Goal: Task Accomplishment & Management: Manage account settings

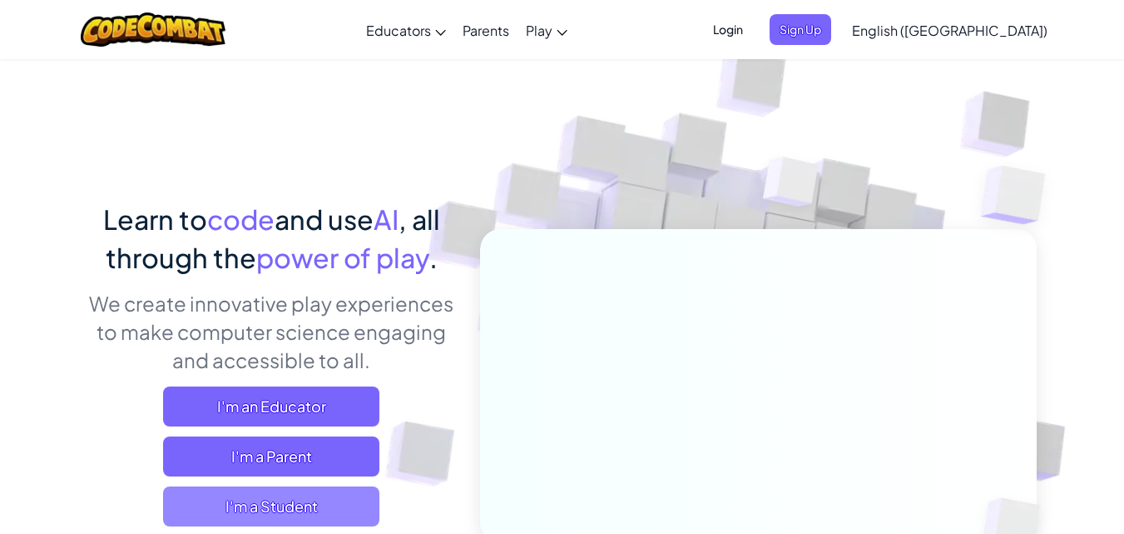
click at [193, 507] on span "I'm a Student" at bounding box center [271, 506] width 216 height 40
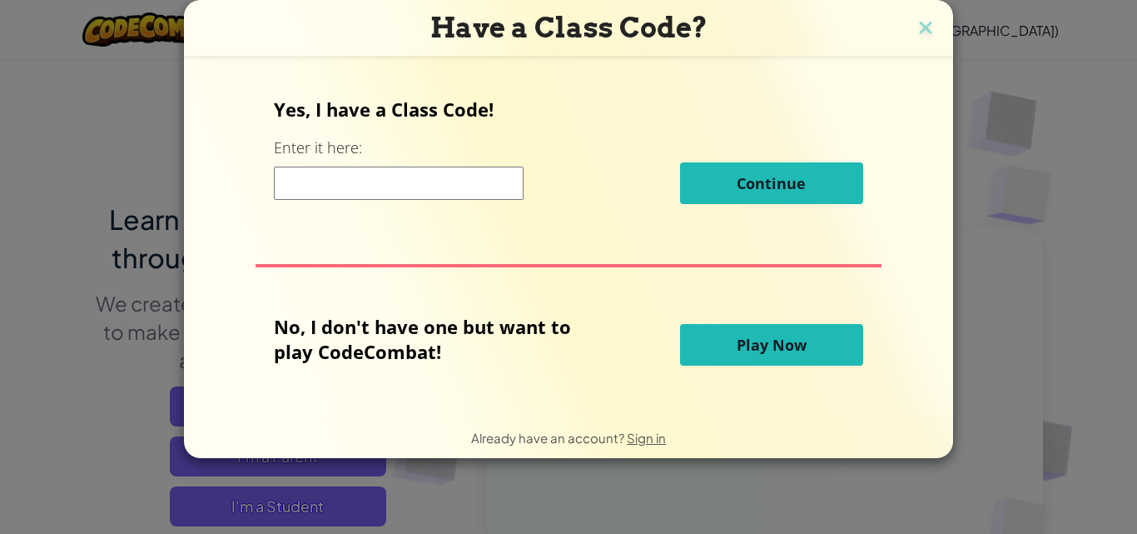
click at [750, 327] on button "Play Now" at bounding box center [771, 345] width 183 height 42
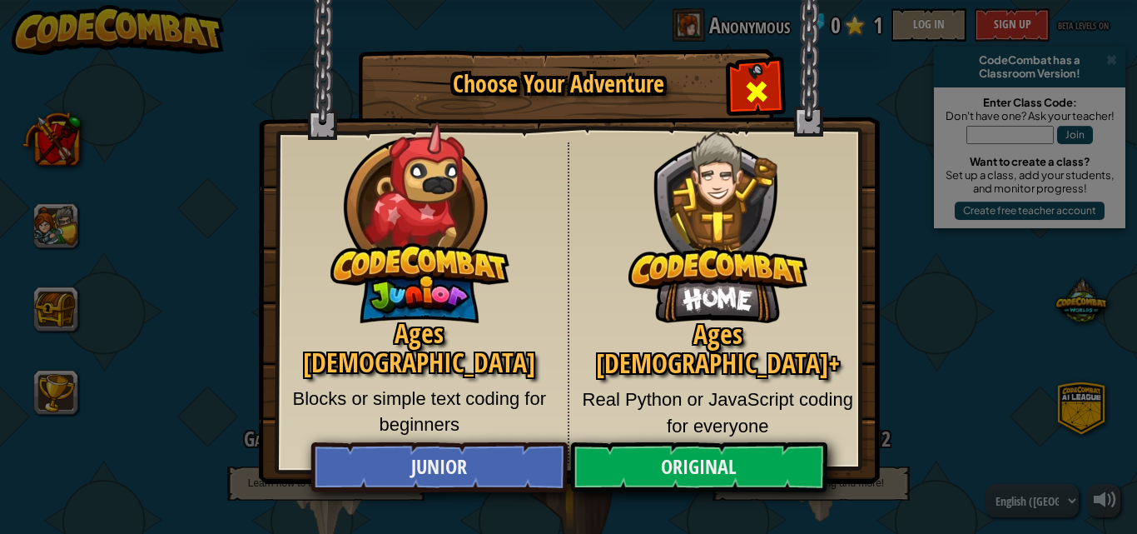
click at [747, 70] on div "Close modal" at bounding box center [756, 89] width 52 height 52
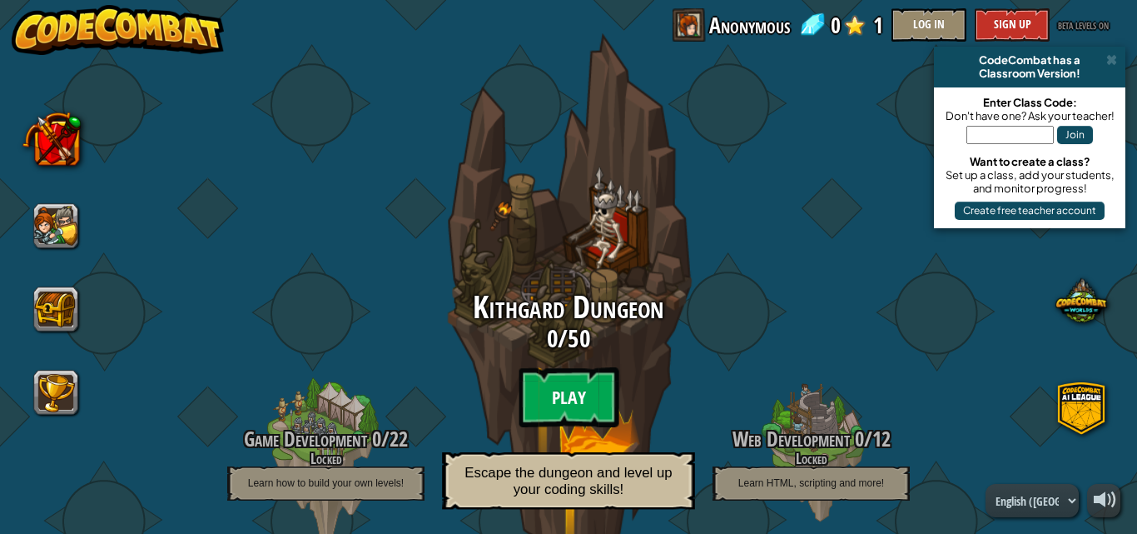
click at [588, 375] on btn "Play" at bounding box center [569, 397] width 100 height 60
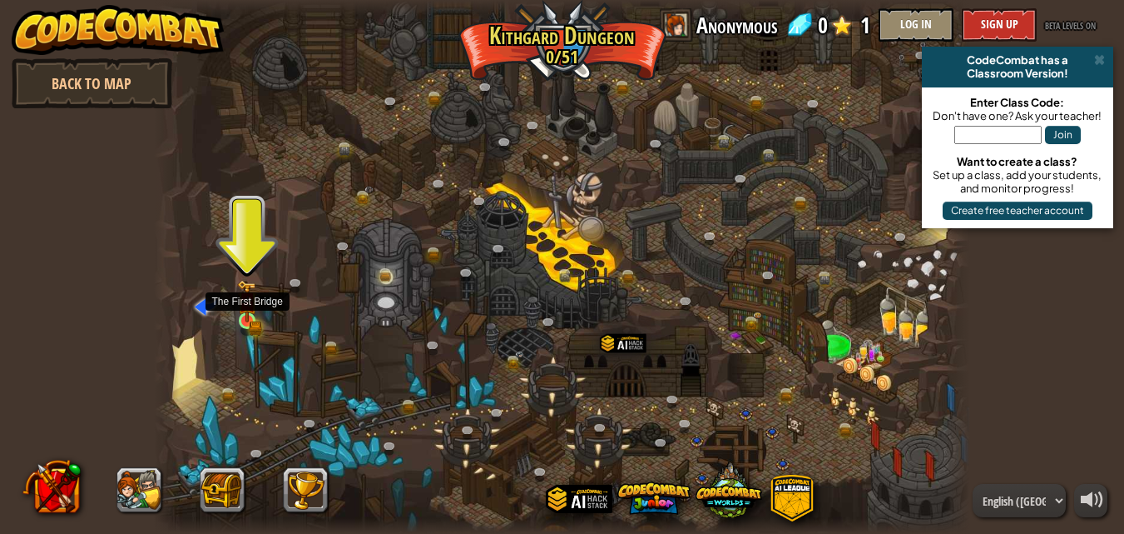
click at [242, 312] on div at bounding box center [247, 320] width 17 height 17
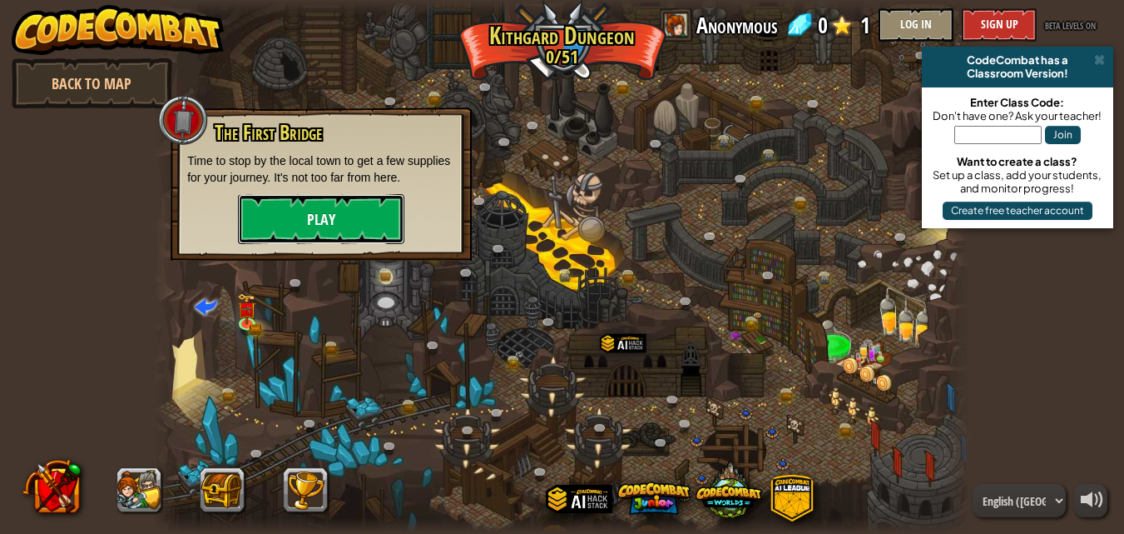
click at [320, 202] on button "Play" at bounding box center [321, 219] width 166 height 50
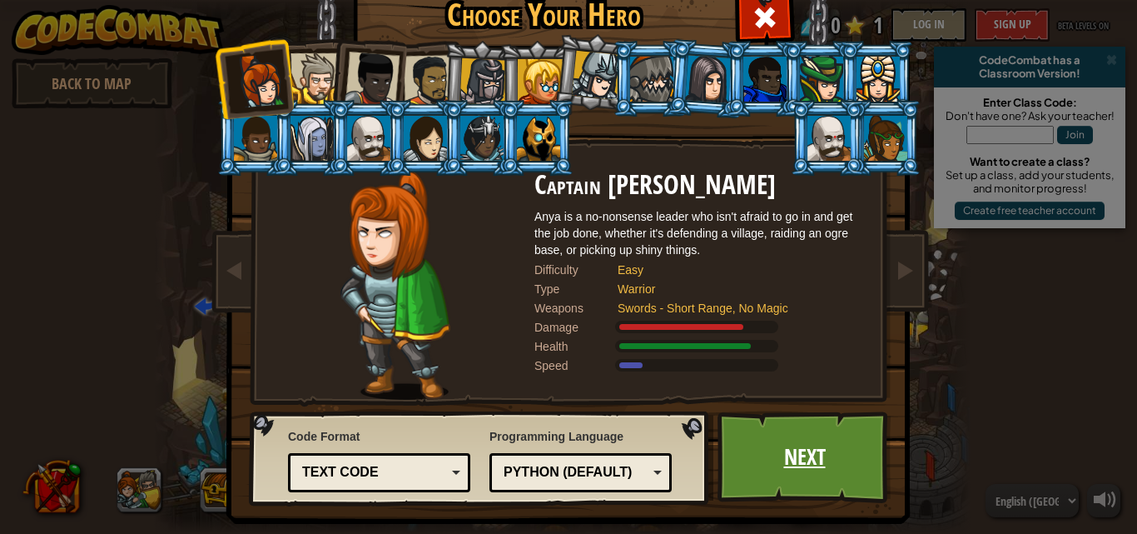
click at [727, 492] on link "Next" at bounding box center [804, 457] width 174 height 92
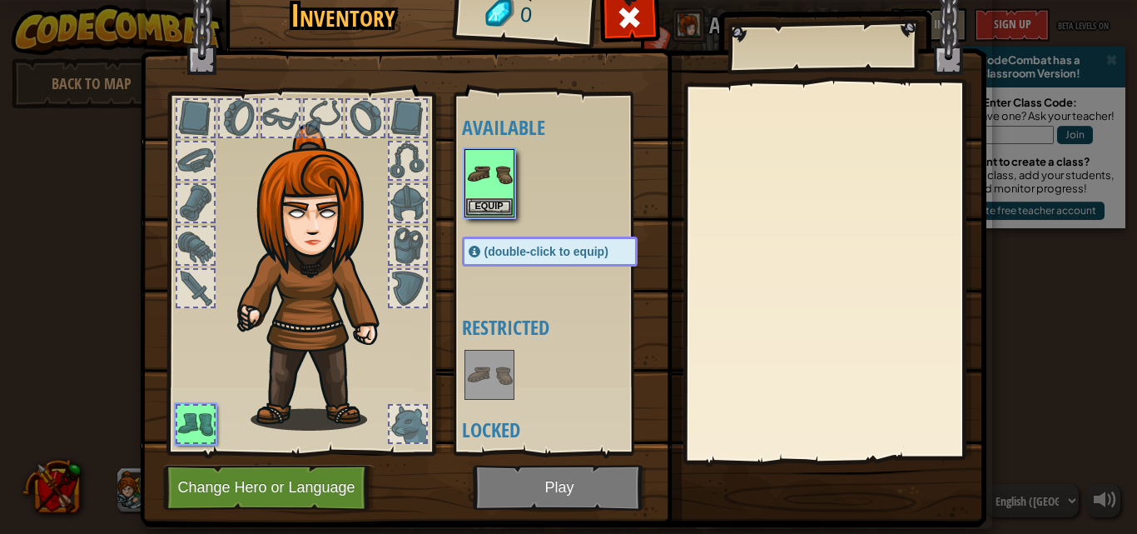
click at [727, 492] on div "Inventory 0 Available Equip (double-click to equip) Restricted Locked Equip Une…" at bounding box center [568, 267] width 1137 height 534
click at [483, 203] on button "Equip" at bounding box center [489, 205] width 47 height 17
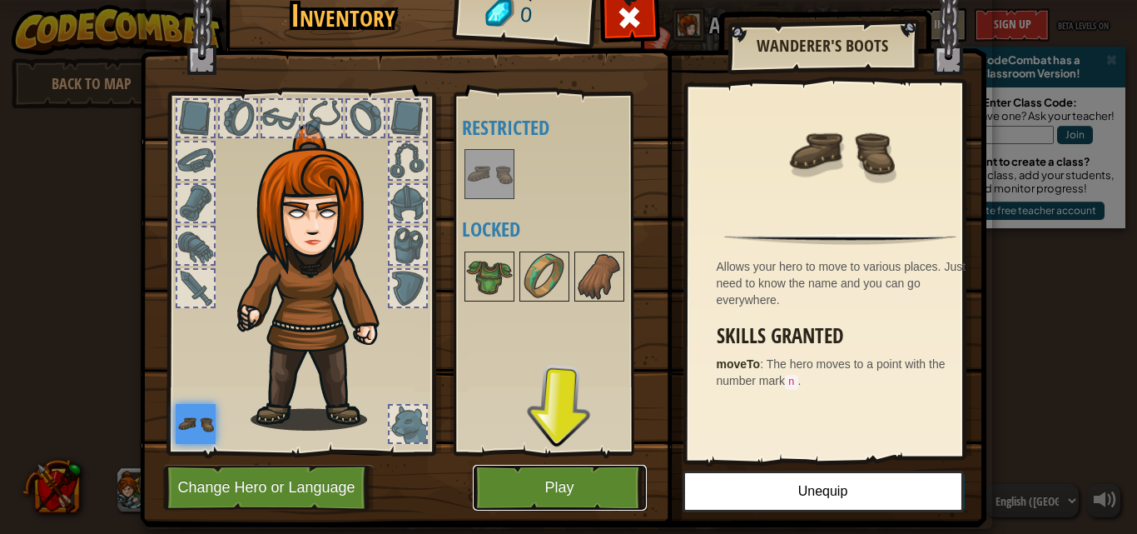
click at [603, 474] on button "Play" at bounding box center [560, 487] width 174 height 46
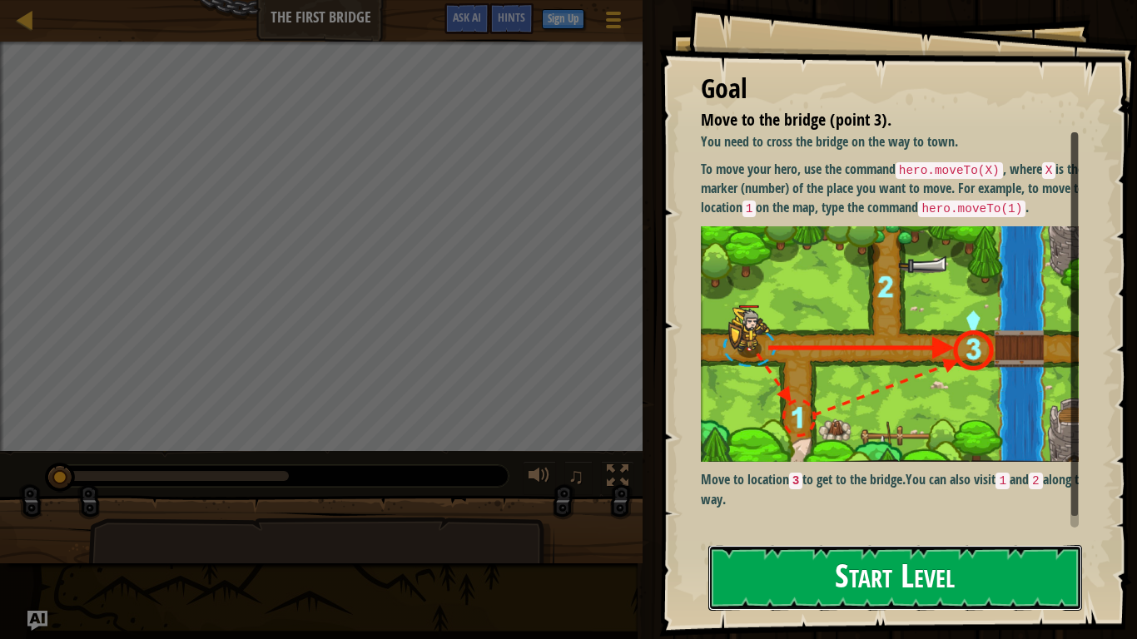
click at [775, 533] on button "Start Level" at bounding box center [895, 578] width 374 height 66
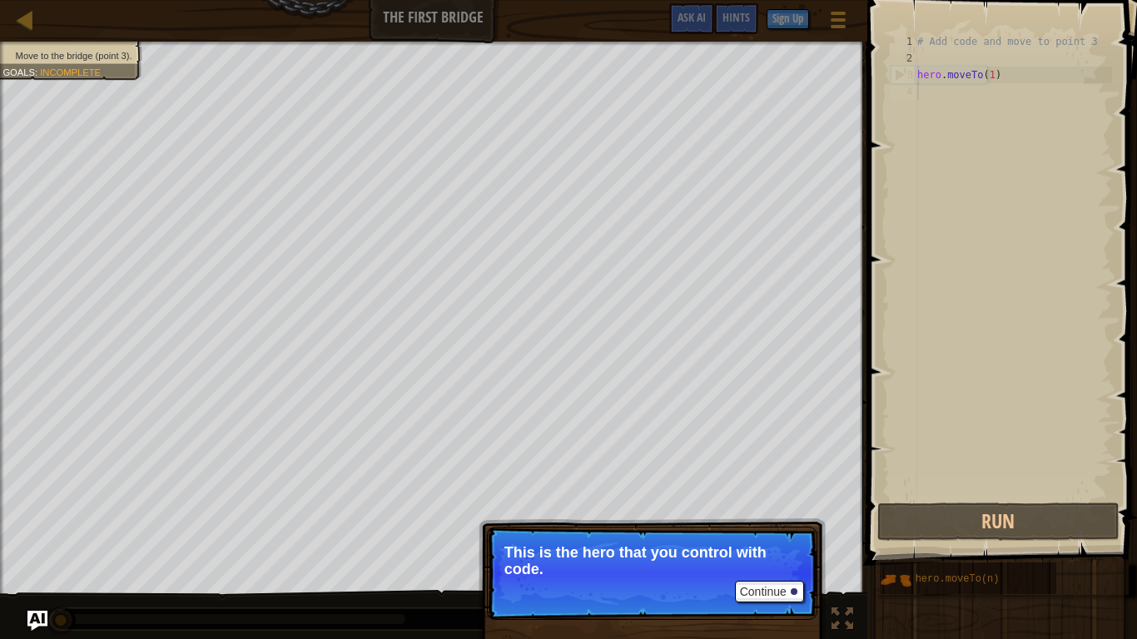
click at [750, 533] on p "This is the hero that you control with code." at bounding box center [651, 560] width 295 height 33
click at [752, 533] on button "Continue" at bounding box center [769, 592] width 69 height 22
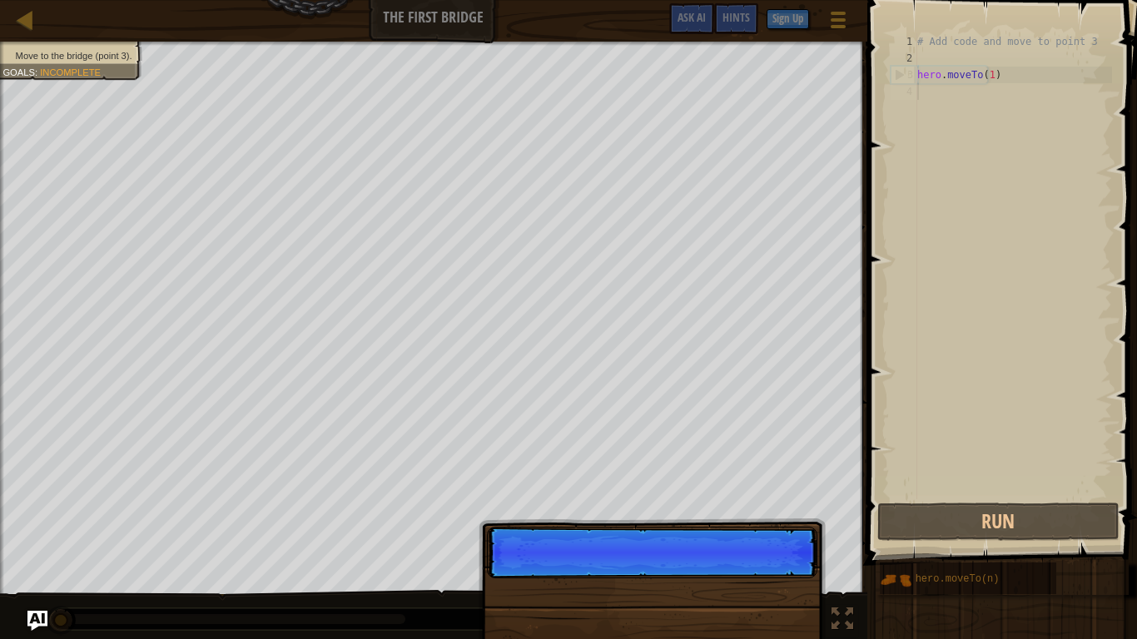
scroll to position [7, 0]
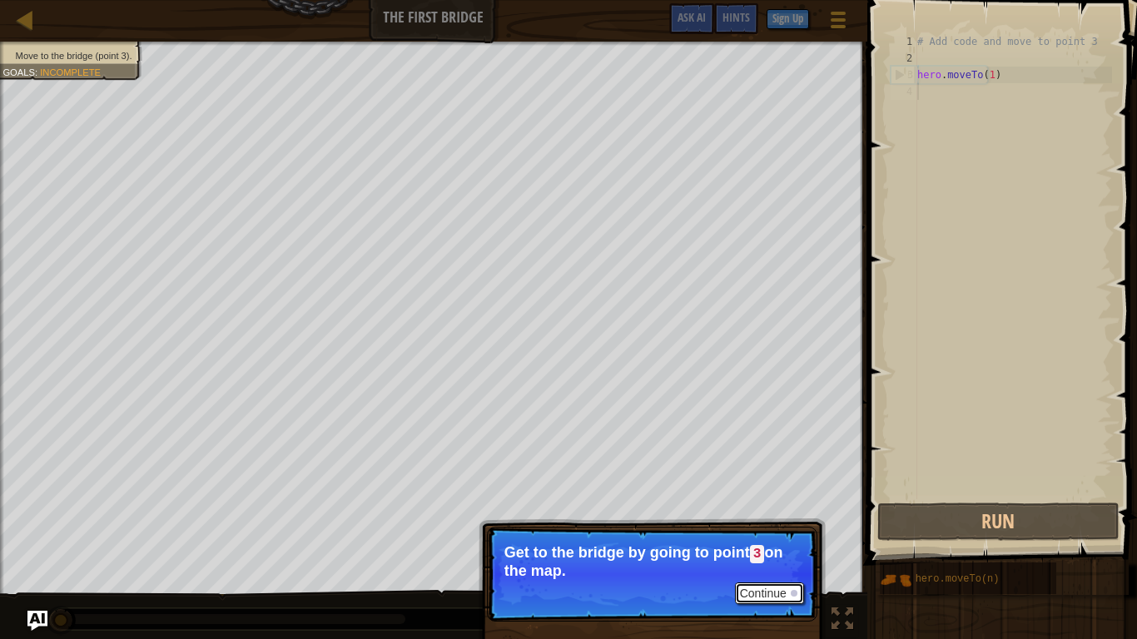
click at [752, 533] on button "Continue" at bounding box center [769, 594] width 69 height 22
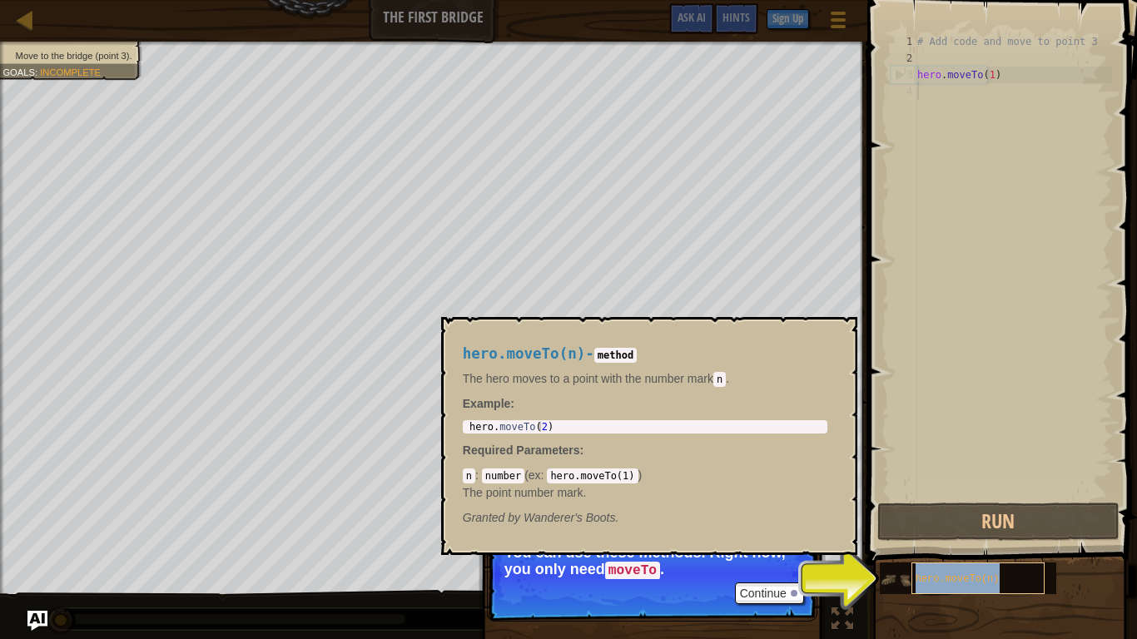
click at [960, 533] on span "hero.moveTo(n)" at bounding box center [958, 579] width 84 height 12
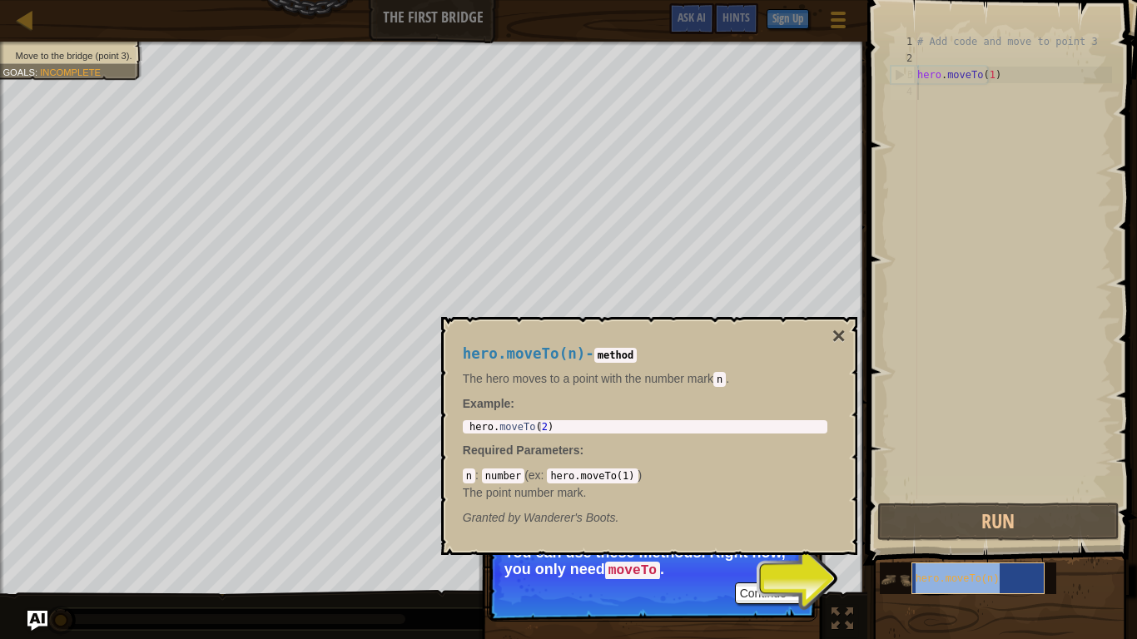
click at [932, 533] on span "hero.moveTo(n)" at bounding box center [958, 579] width 84 height 12
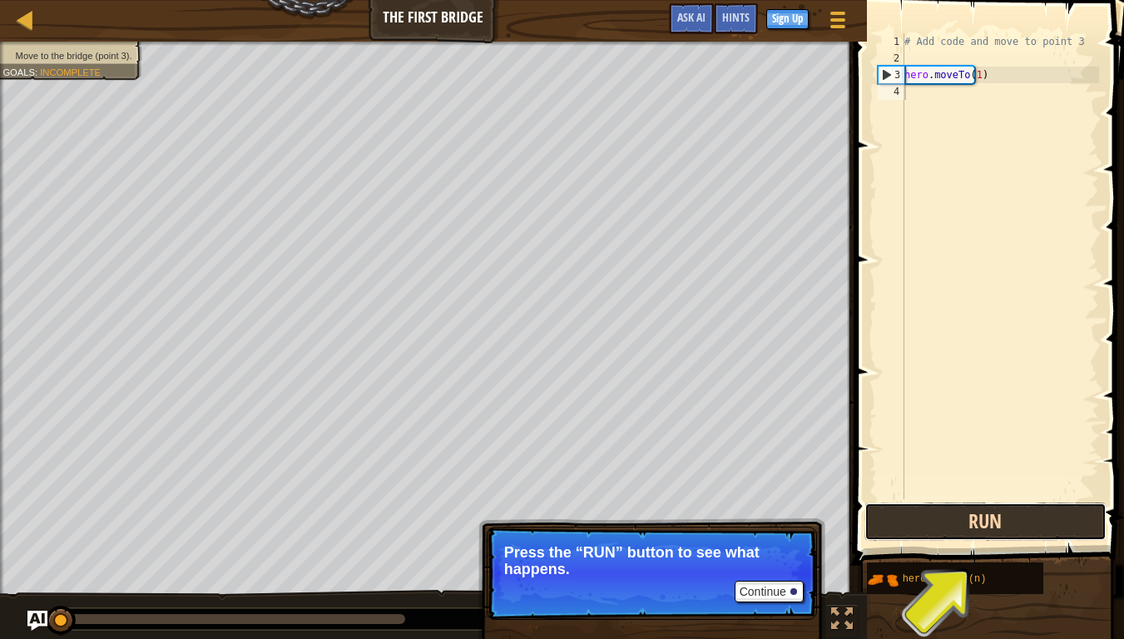
click at [948, 514] on button "Run" at bounding box center [986, 522] width 242 height 38
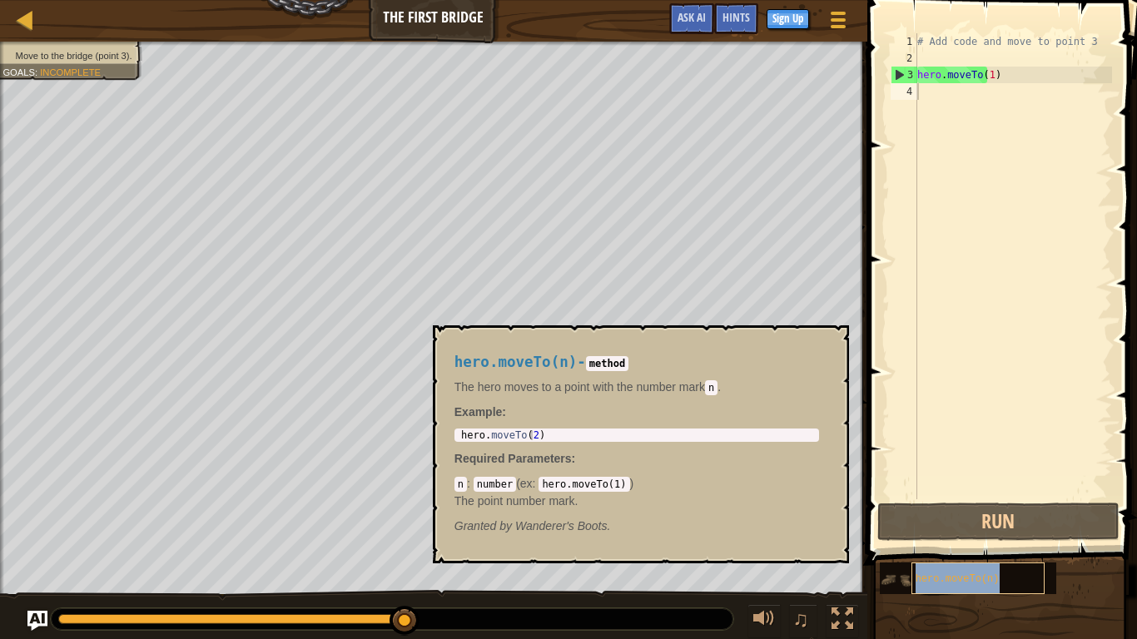
click at [926, 533] on span "hero.moveTo(n)" at bounding box center [958, 579] width 84 height 12
click at [901, 533] on img at bounding box center [896, 580] width 32 height 32
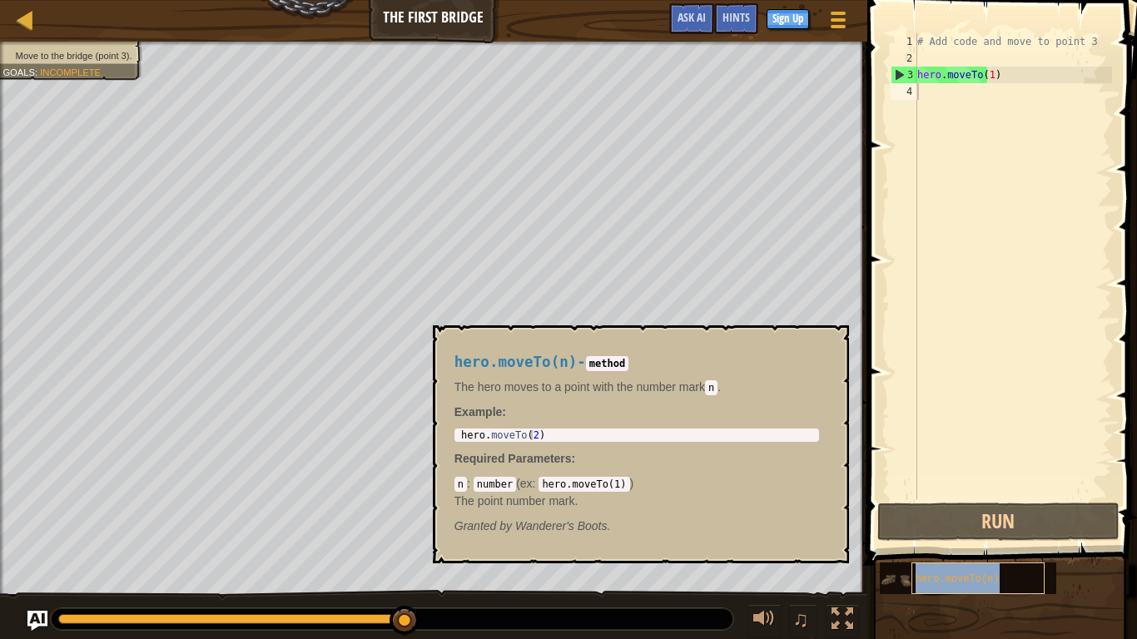
click at [929, 533] on div "hero.moveTo(n)" at bounding box center [977, 579] width 133 height 32
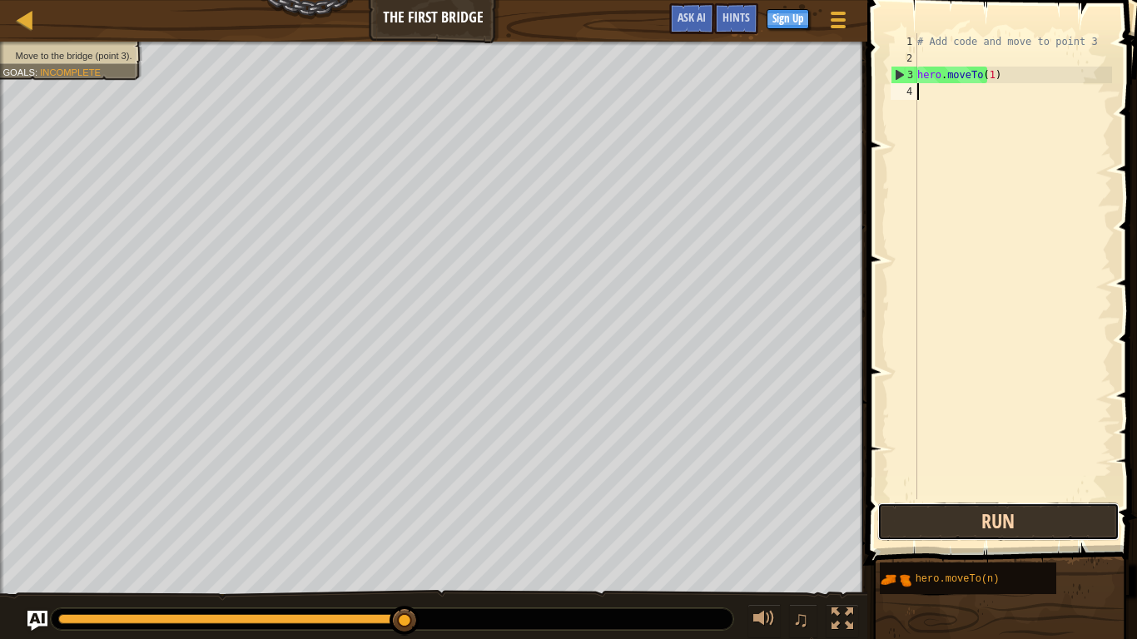
click at [926, 533] on button "Run" at bounding box center [998, 522] width 242 height 38
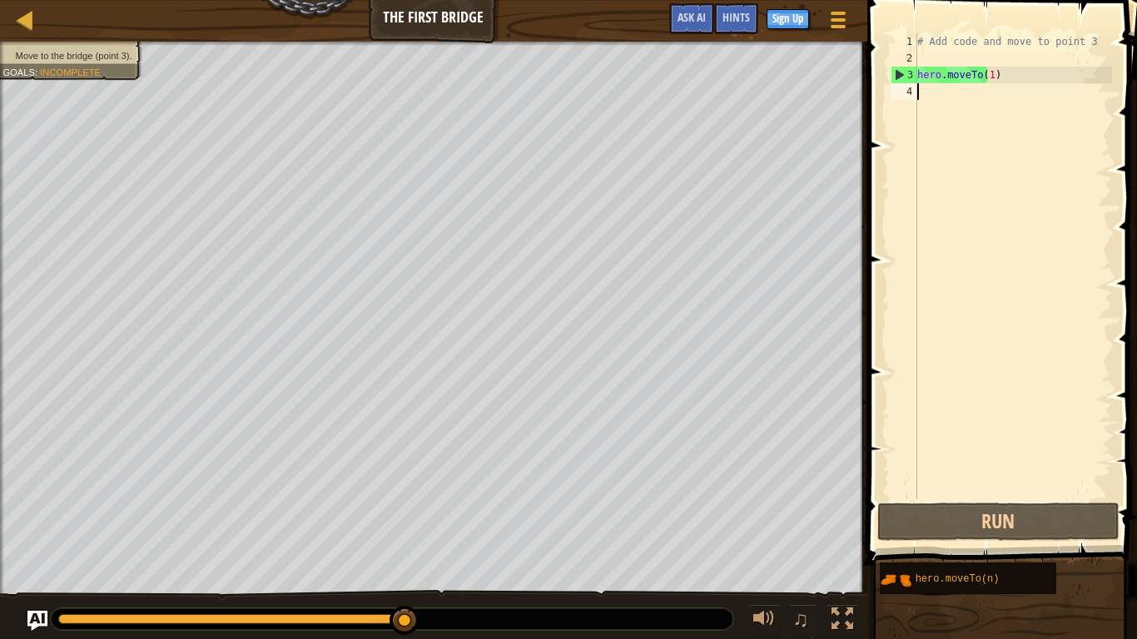
click at [969, 82] on div "# Add code and move to point 3 hero . moveTo ( 1 )" at bounding box center [1013, 282] width 198 height 499
type textarea "hero.moveTo(1)"
click at [921, 109] on div "# Add code and move to point 3 hero . moveTo ( 1 )" at bounding box center [1013, 282] width 198 height 499
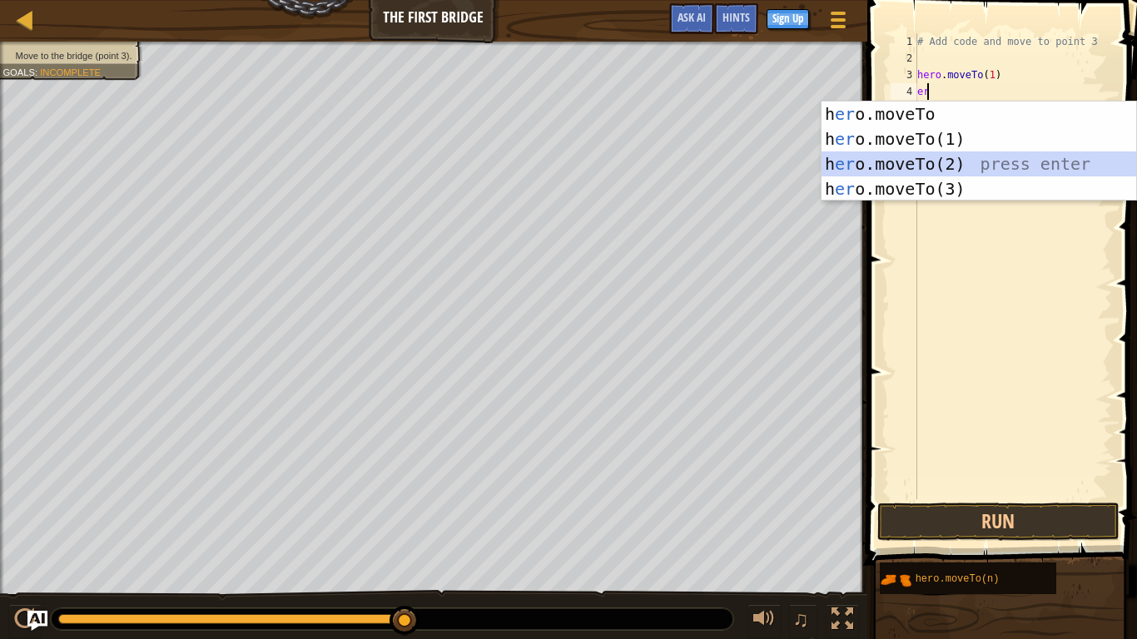
click at [916, 163] on div "h [PERSON_NAME]moveTo press enter h [PERSON_NAME]moveTo(1) press enter h [PERSO…" at bounding box center [978, 177] width 315 height 150
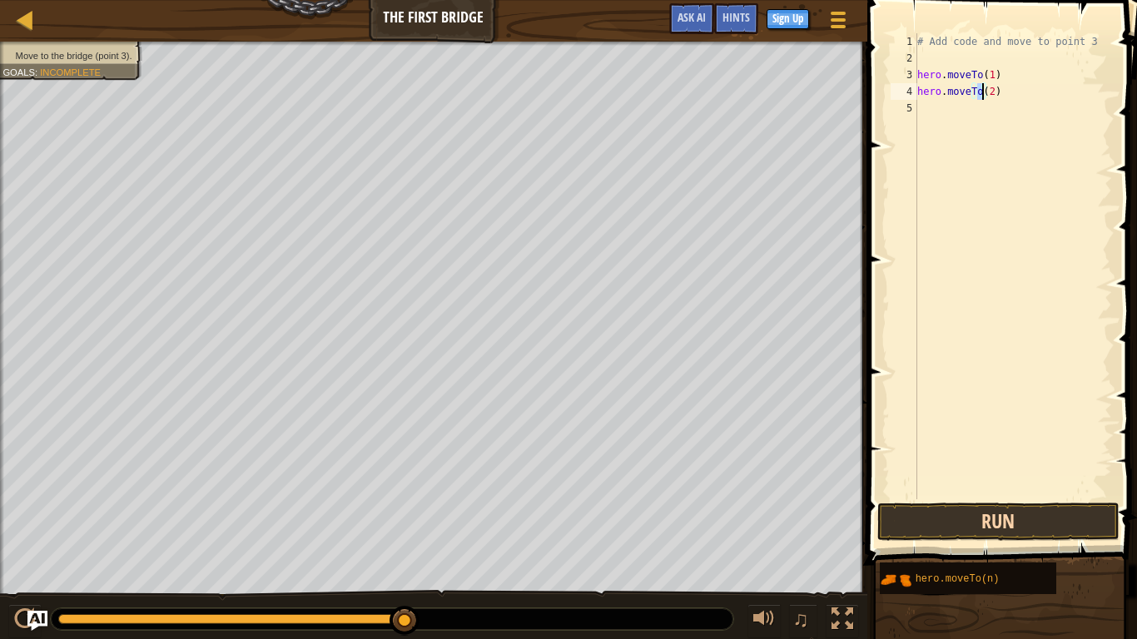
type textarea "hero.moveTo(2)"
click at [964, 510] on button "Run" at bounding box center [998, 522] width 242 height 38
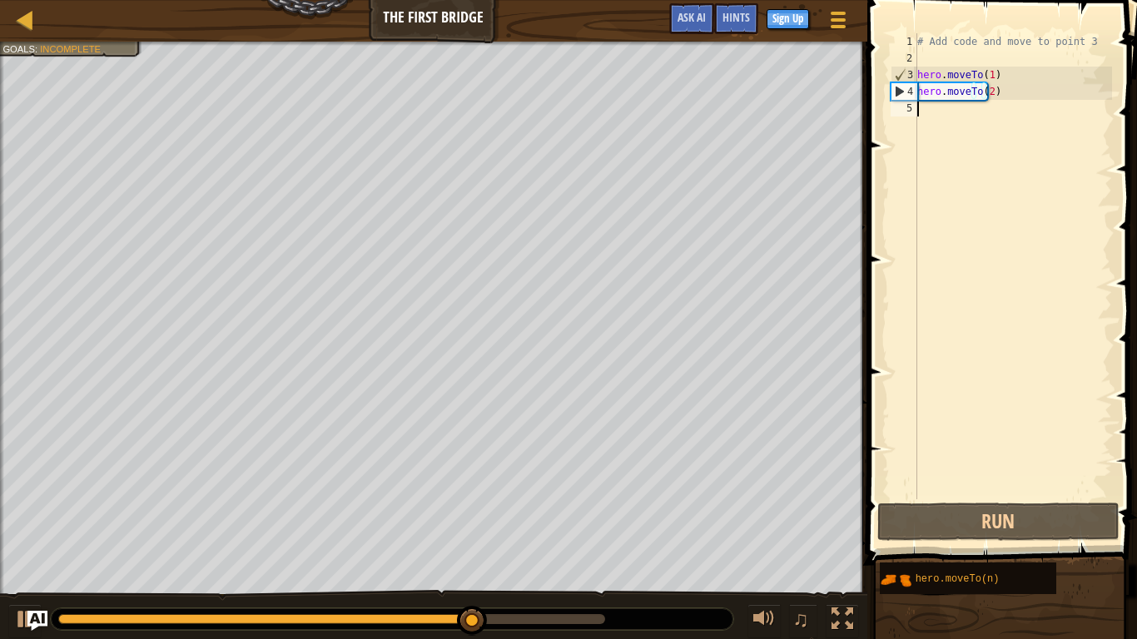
click at [913, 101] on div "5" at bounding box center [904, 108] width 27 height 17
click at [923, 100] on div "# Add code and move to point 3 hero . moveTo ( 1 ) hero . moveTo ( 2 )" at bounding box center [1013, 282] width 198 height 499
click at [932, 122] on div "# Add code and move to point 3 hero . moveTo ( 1 ) hero . moveTo ( 2 )" at bounding box center [1013, 282] width 198 height 499
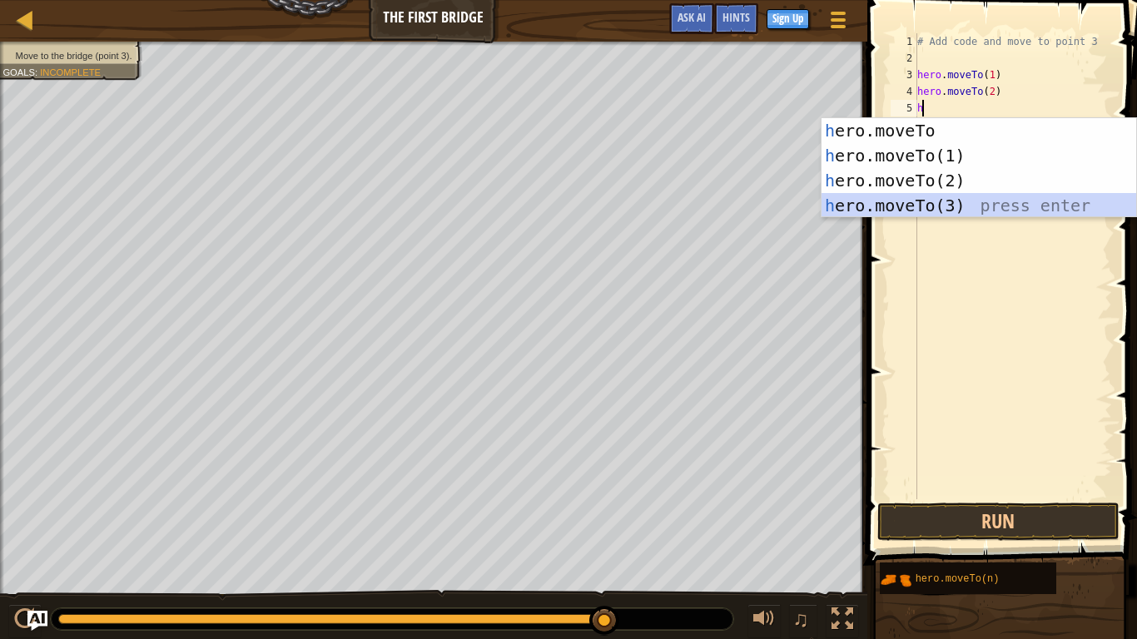
click at [926, 194] on div "h ero.moveTo press enter h ero.moveTo(1) press enter h ero.moveTo(2) press ente…" at bounding box center [978, 193] width 315 height 150
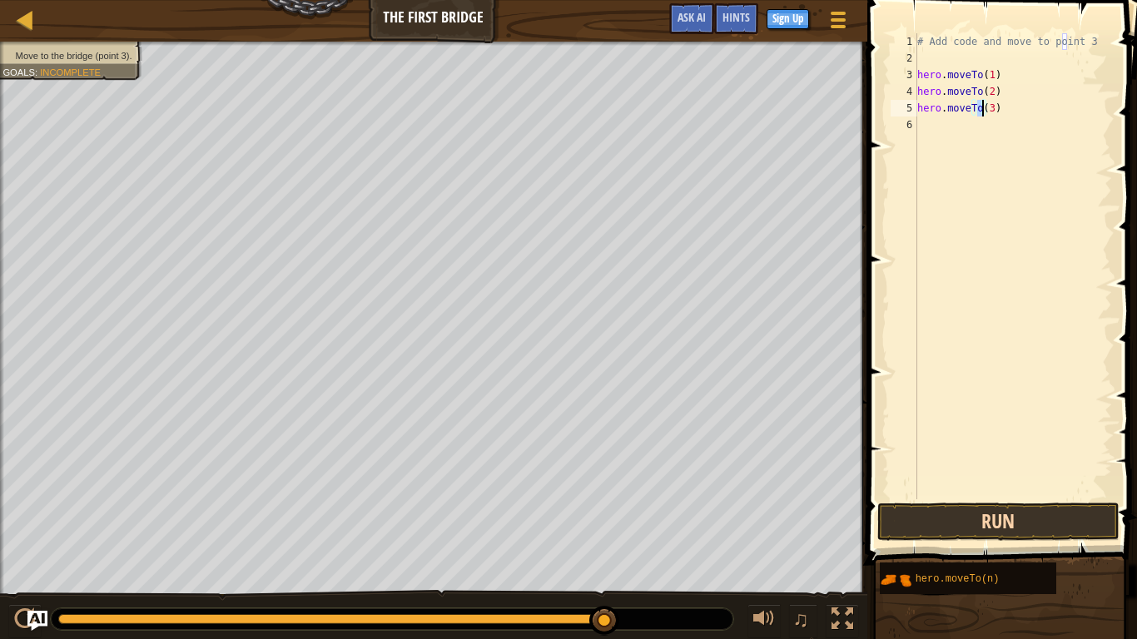
type textarea "hero.moveTo(3)"
click at [906, 521] on button "Run" at bounding box center [998, 522] width 242 height 38
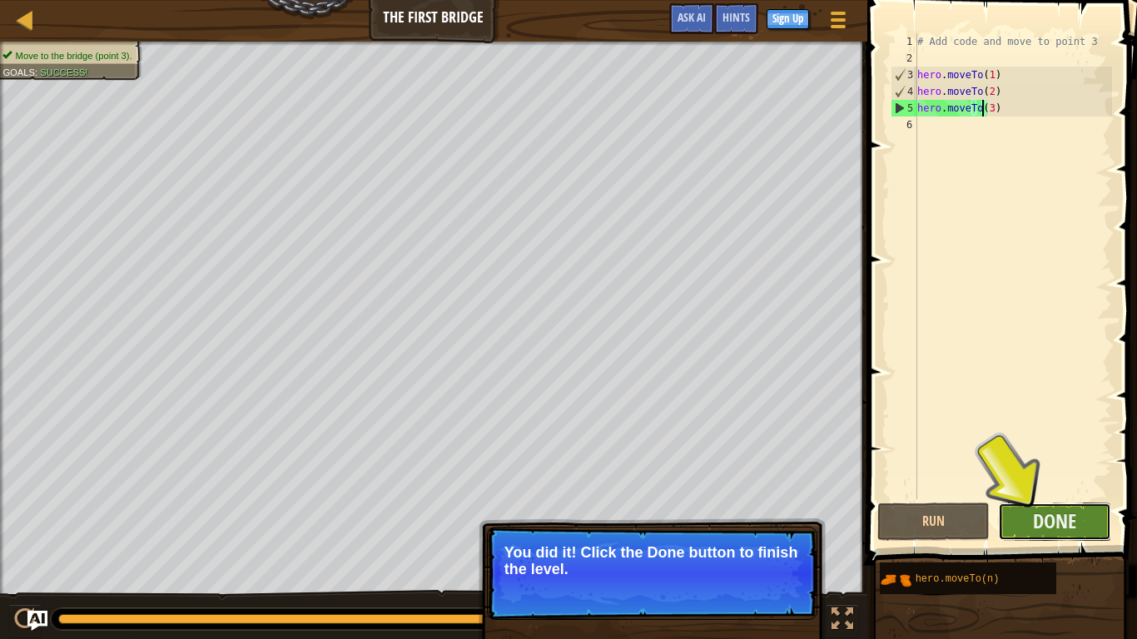
click at [1080, 516] on button "Done" at bounding box center [1054, 522] width 113 height 38
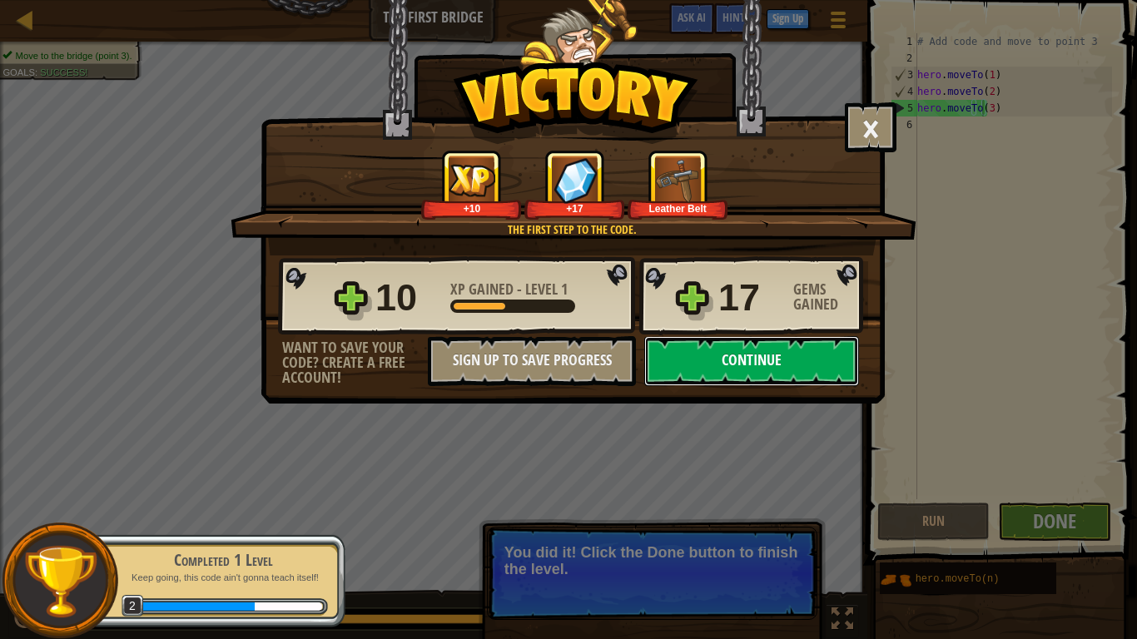
click at [757, 357] on button "Continue" at bounding box center [751, 361] width 215 height 50
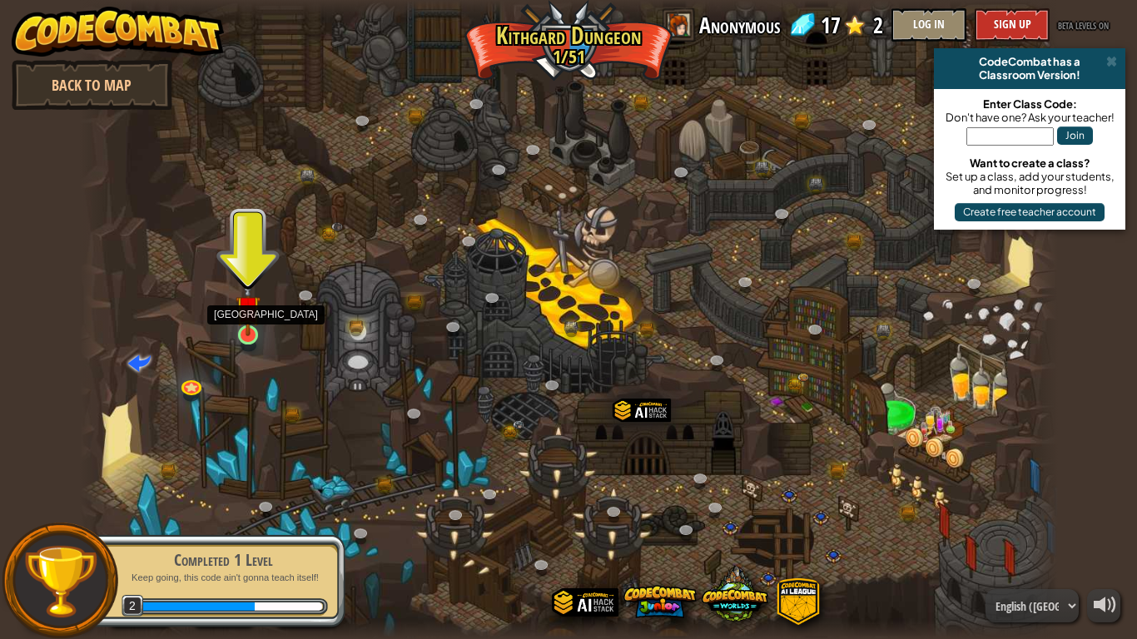
click at [241, 328] on img at bounding box center [248, 308] width 25 height 57
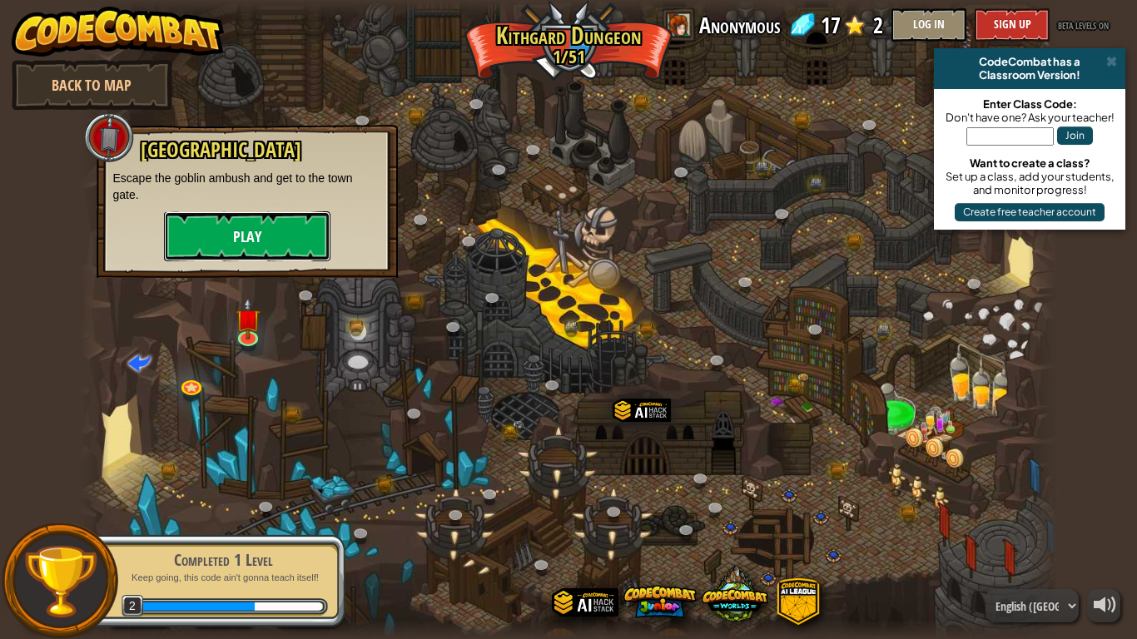
click at [232, 229] on button "Play" at bounding box center [247, 236] width 166 height 50
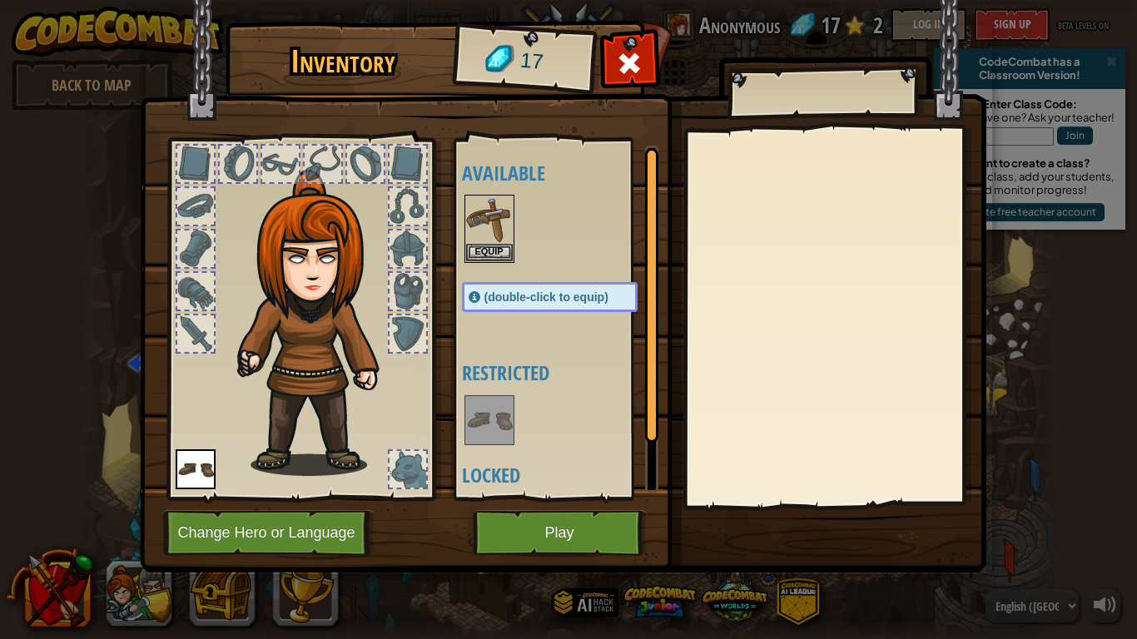
click at [404, 275] on div at bounding box center [408, 291] width 37 height 37
click at [525, 522] on button "Play" at bounding box center [560, 533] width 174 height 46
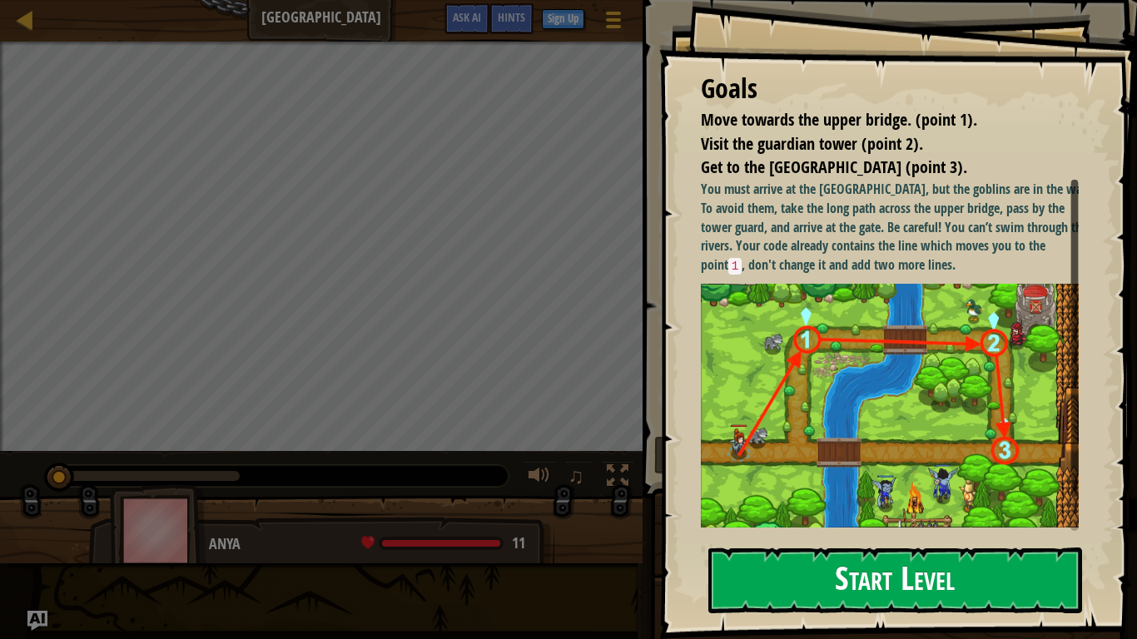
click at [767, 533] on button "Start Level" at bounding box center [895, 581] width 374 height 66
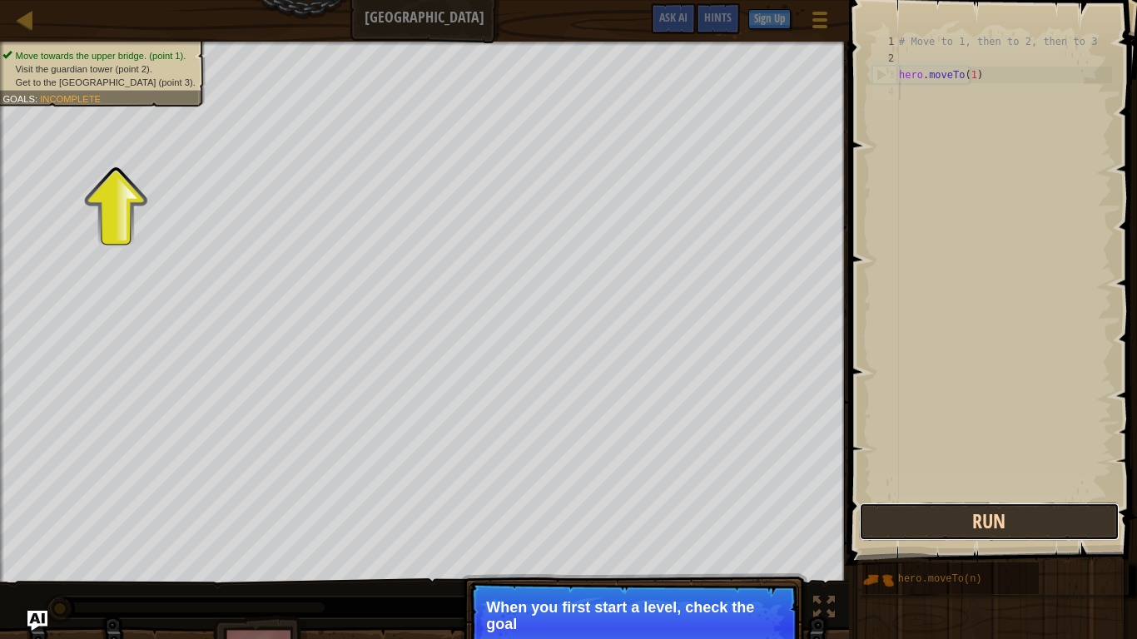
click at [911, 509] on button "Run" at bounding box center [989, 522] width 260 height 38
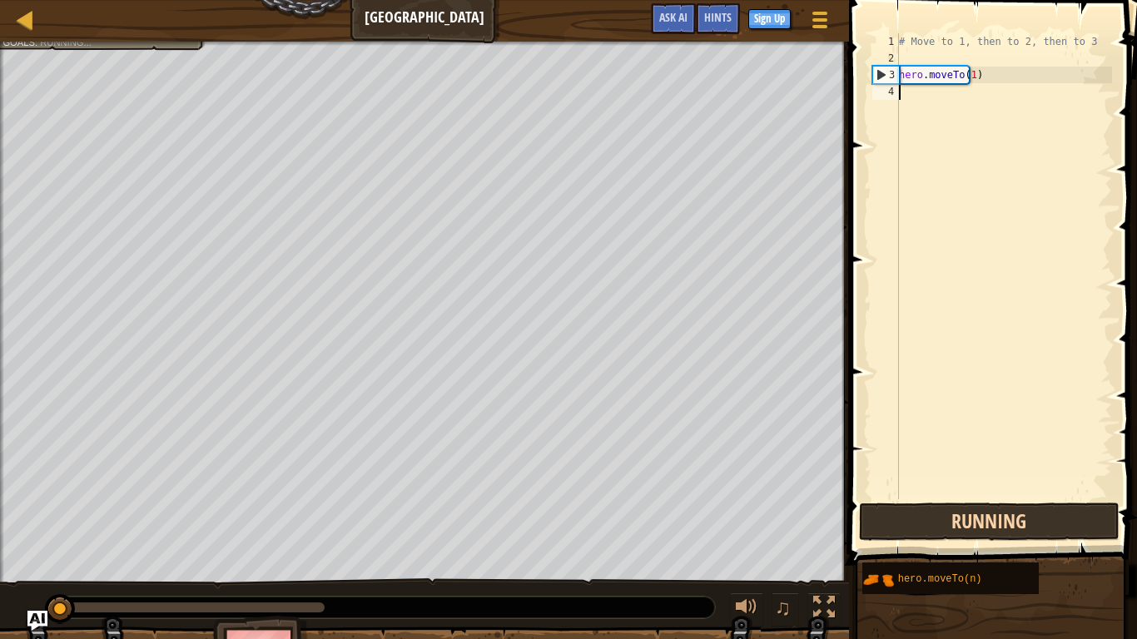
scroll to position [7, 0]
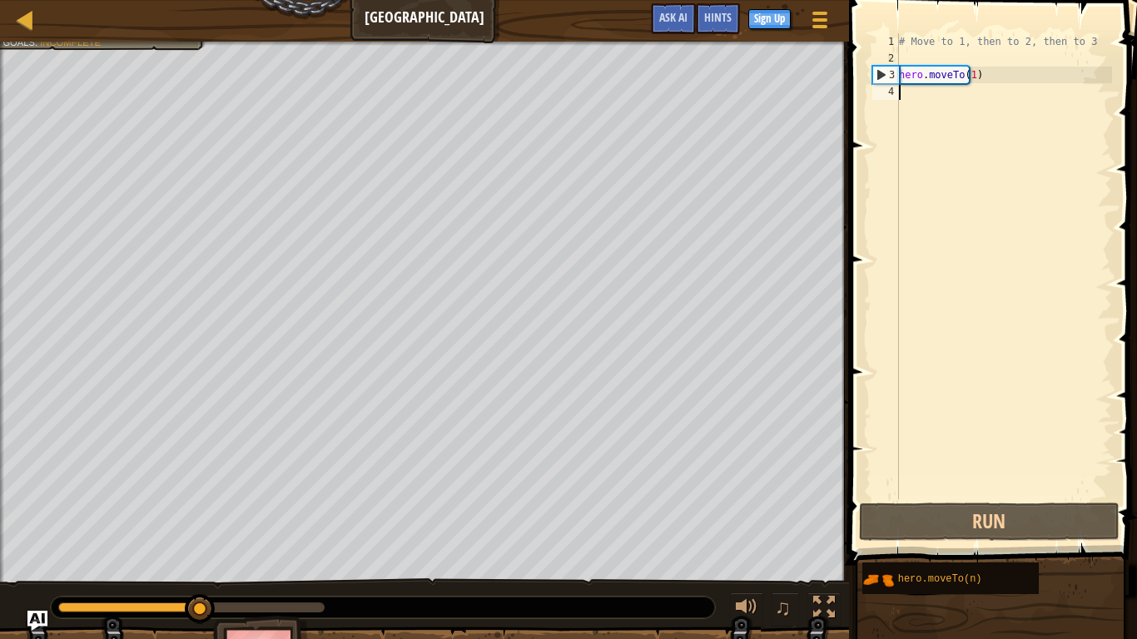
click at [910, 85] on div "# Move to 1, then to 2, then to 3 hero . moveTo ( 1 )" at bounding box center [1004, 282] width 216 height 499
click at [906, 98] on div "# Move to 1, then to 2, then to 3 hero . moveTo ( 1 )" at bounding box center [1004, 282] width 216 height 499
click at [887, 87] on div "4" at bounding box center [885, 91] width 27 height 17
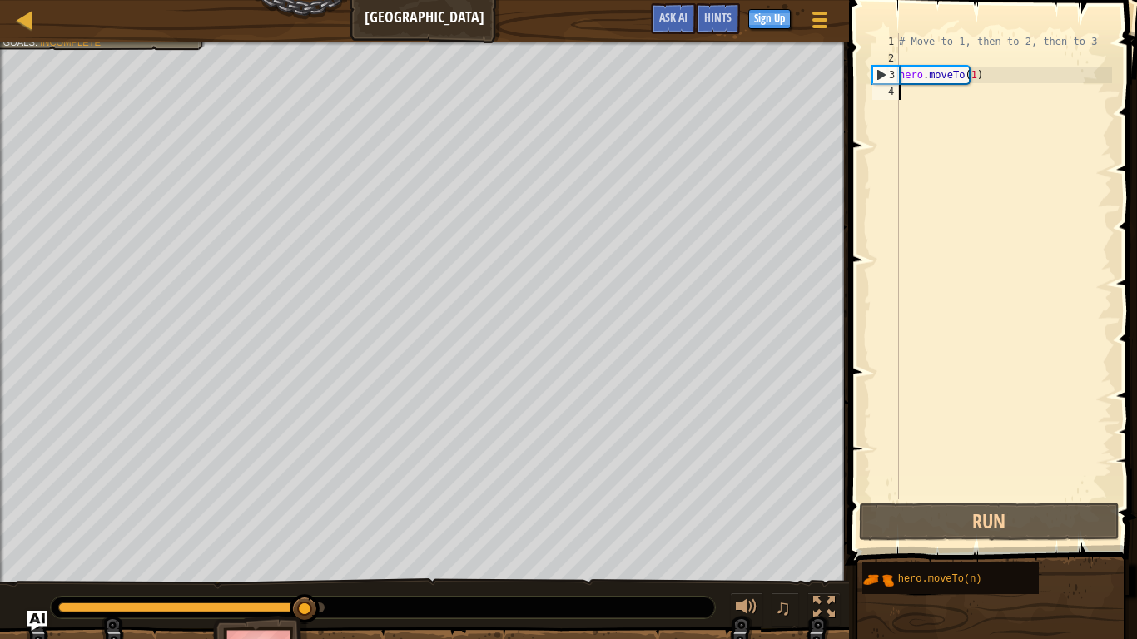
click at [905, 87] on div "# Move to 1, then to 2, then to 3 hero . moveTo ( 1 )" at bounding box center [1004, 282] width 216 height 499
click at [909, 78] on div "# Move to 1, then to 2, then to 3 hero . moveTo ( 1 )" at bounding box center [1004, 282] width 216 height 499
type textarea "hero.moveTo(1)"
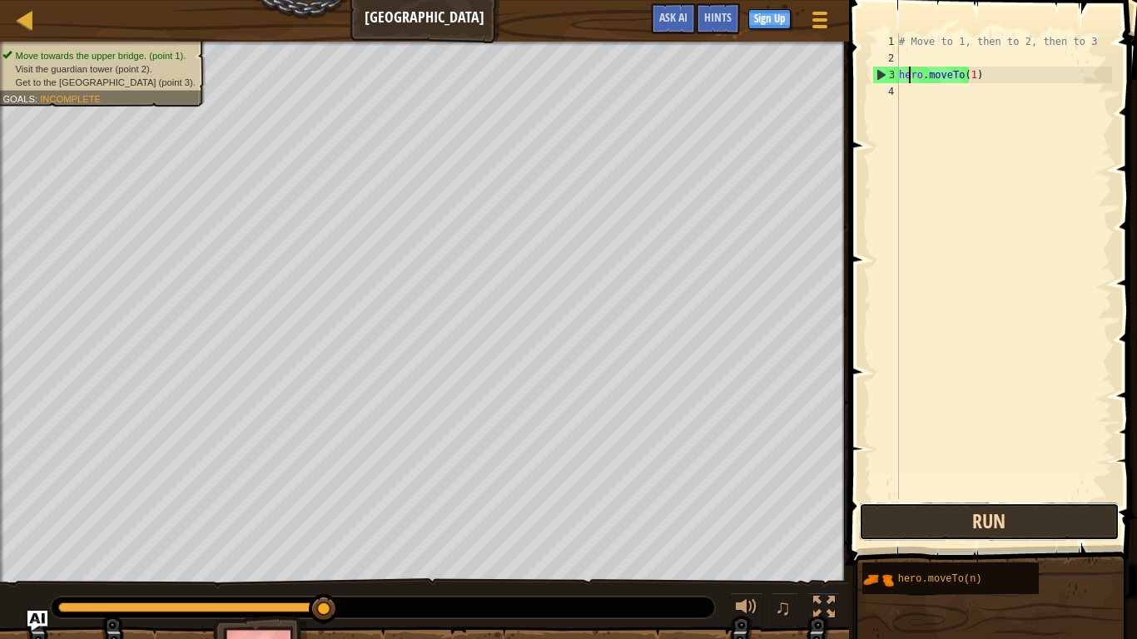
click at [942, 521] on button "Run" at bounding box center [989, 522] width 260 height 38
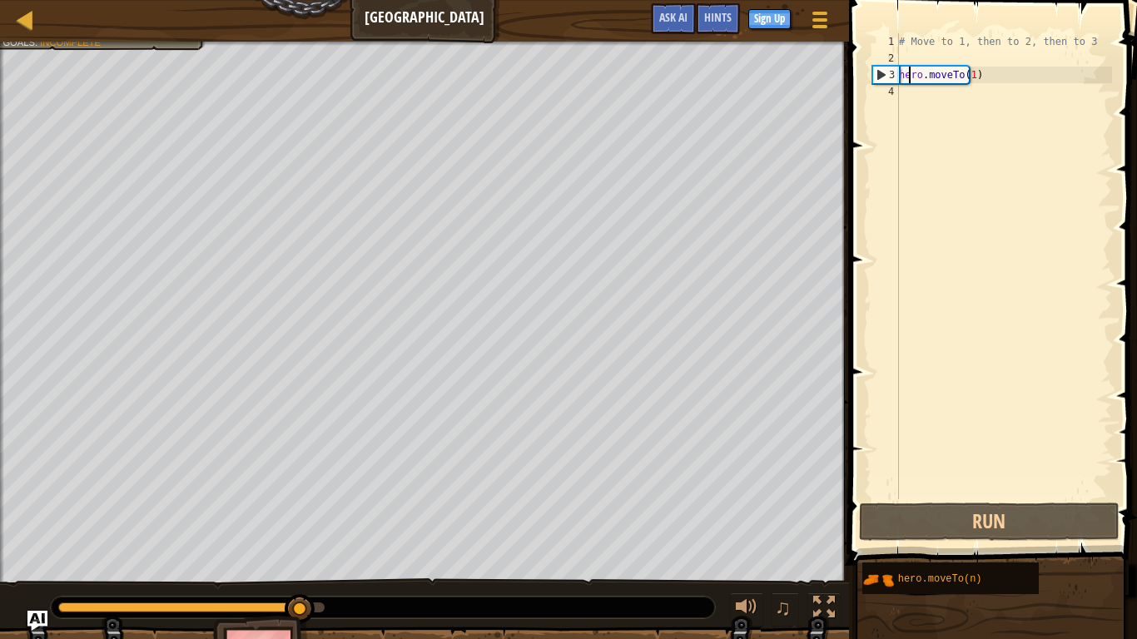
click at [891, 89] on div "4" at bounding box center [885, 91] width 27 height 17
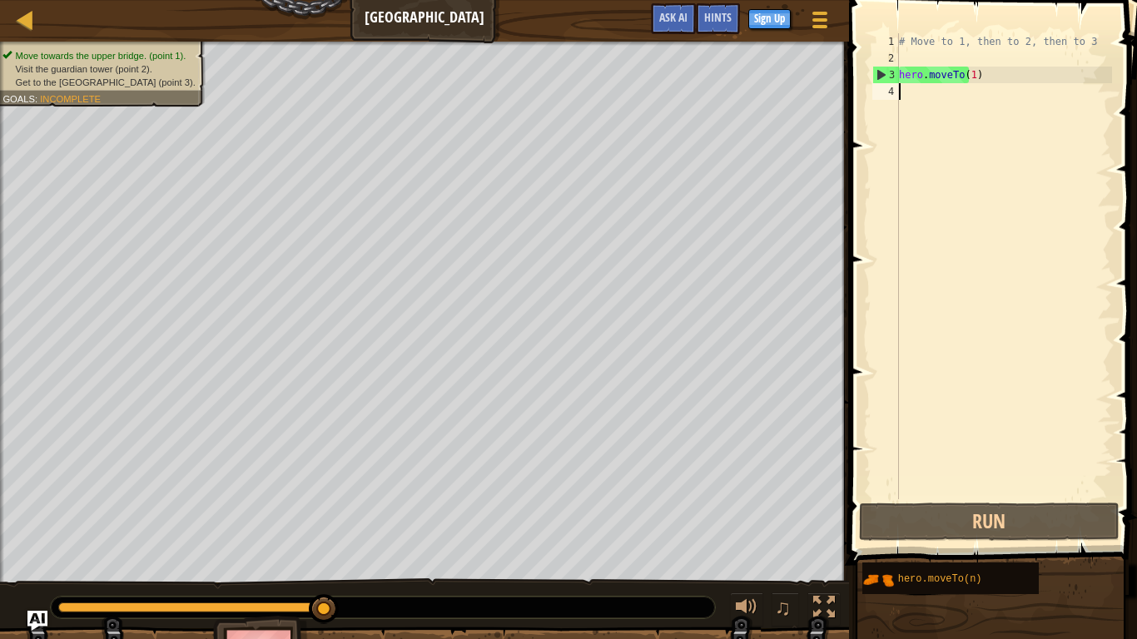
click at [891, 89] on div "4" at bounding box center [885, 91] width 27 height 17
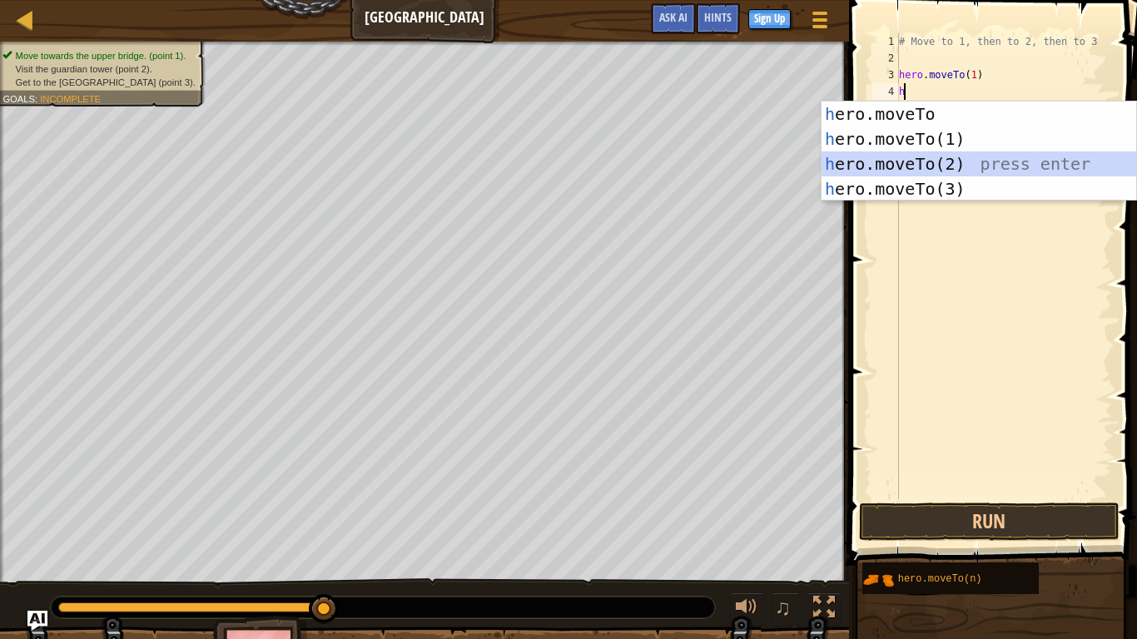
click at [910, 161] on div "h ero.moveTo press enter h ero.moveTo(1) press enter h ero.moveTo(2) press ente…" at bounding box center [978, 177] width 315 height 150
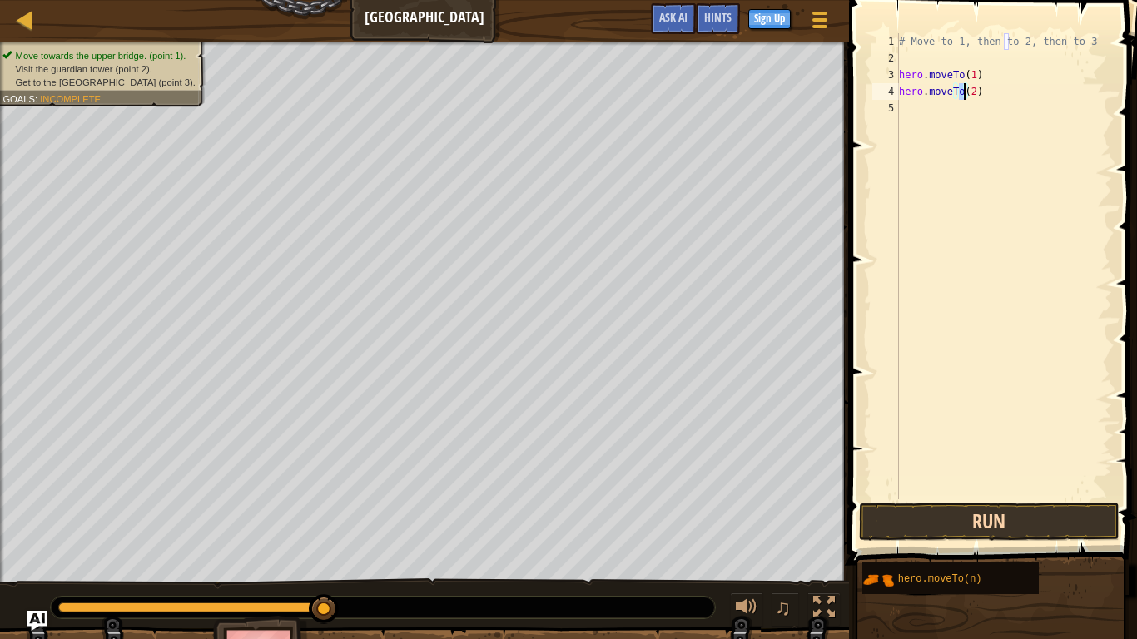
type textarea "hero.moveTo(2)"
click at [981, 533] on button "Run" at bounding box center [989, 522] width 260 height 38
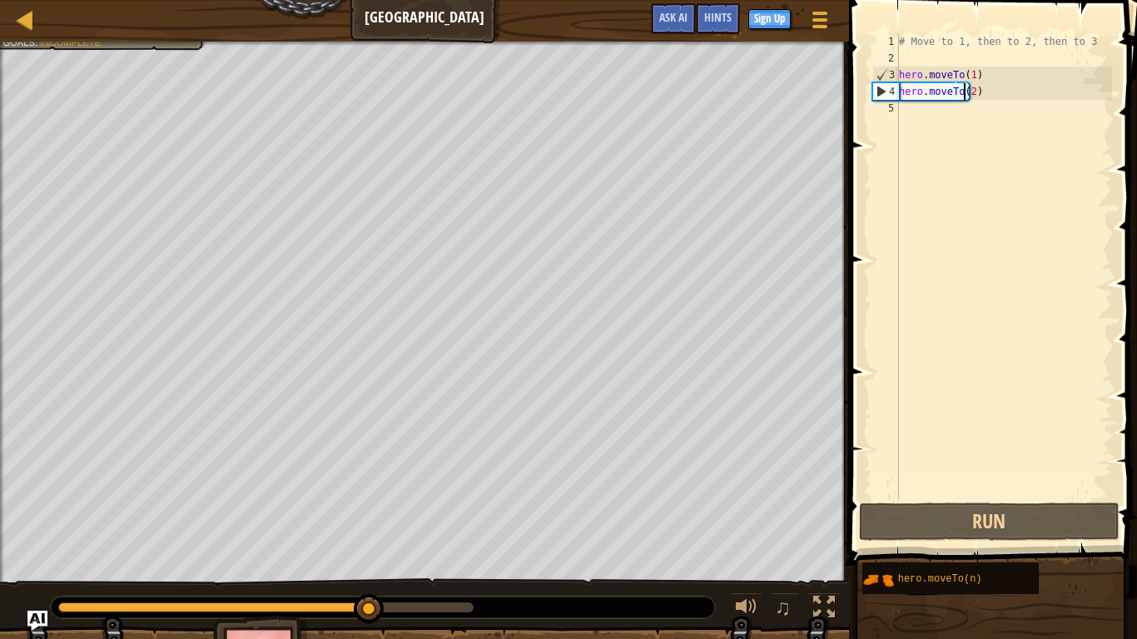
click at [890, 112] on div "5" at bounding box center [885, 108] width 27 height 17
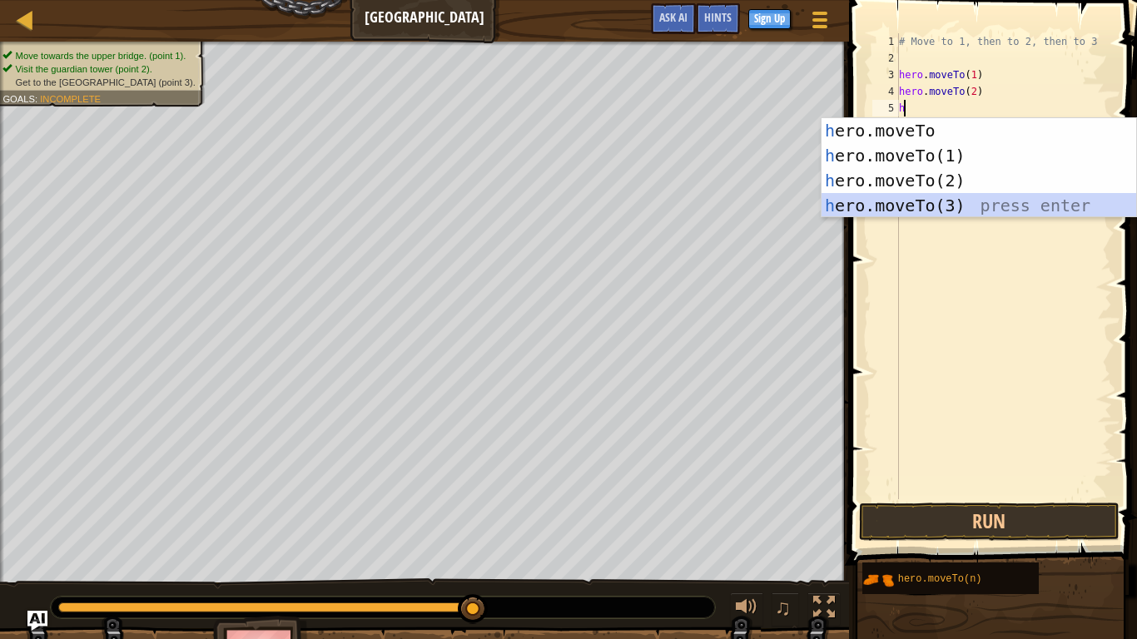
click at [891, 199] on div "h ero.moveTo press enter h ero.moveTo(1) press enter h ero.moveTo(2) press ente…" at bounding box center [978, 193] width 315 height 150
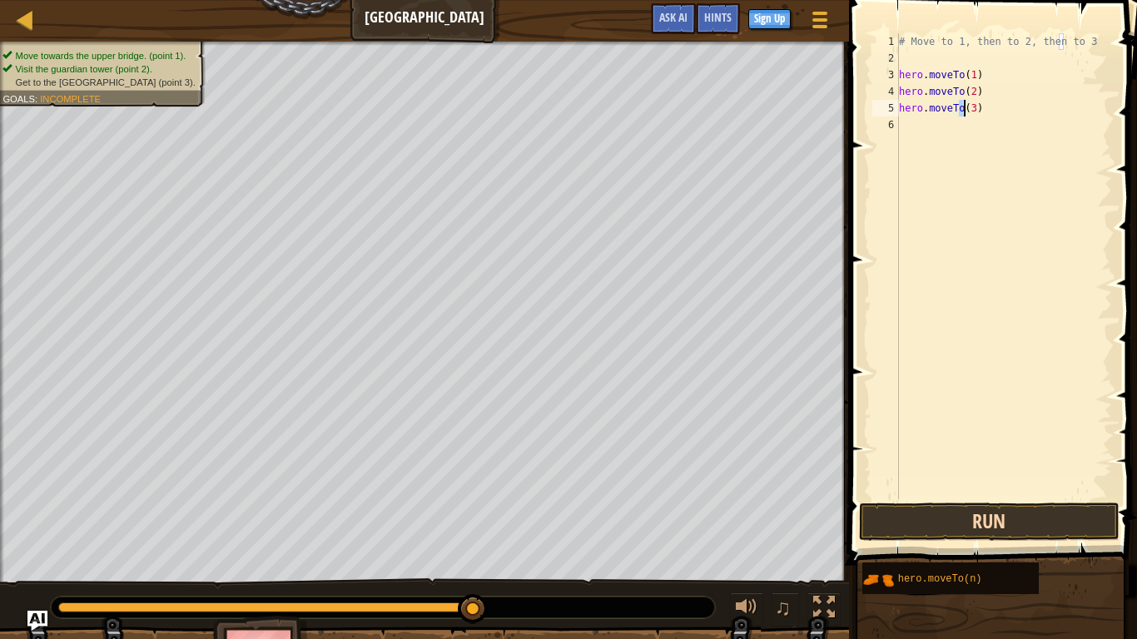
type textarea "hero.moveTo(3)"
click at [898, 504] on button "Run" at bounding box center [989, 522] width 260 height 38
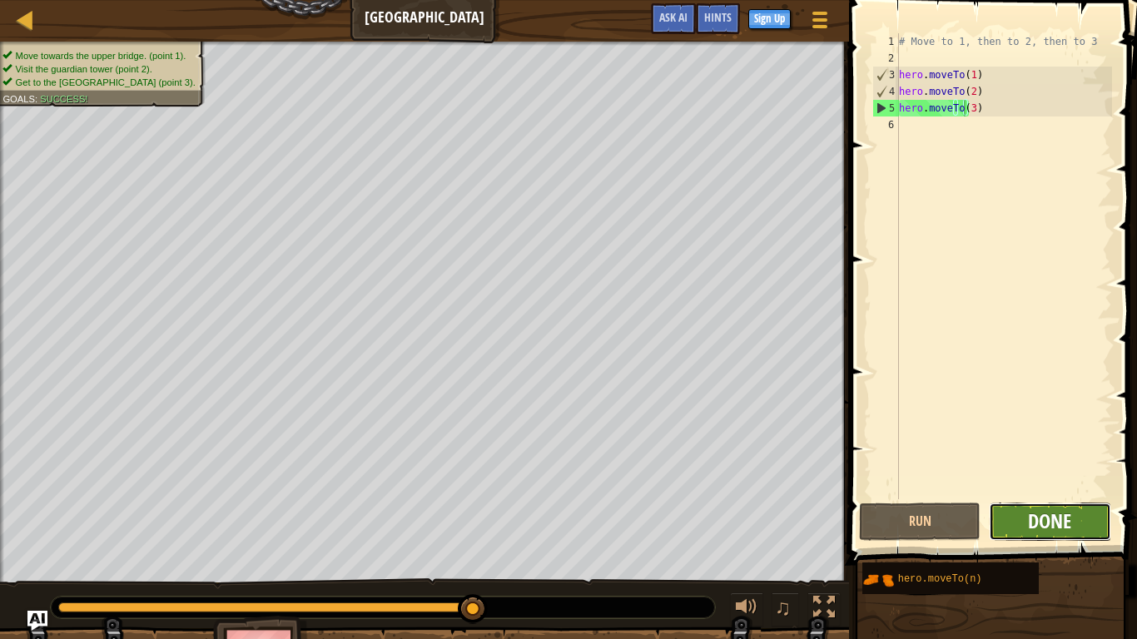
click at [1058, 514] on span "Done" at bounding box center [1049, 521] width 43 height 27
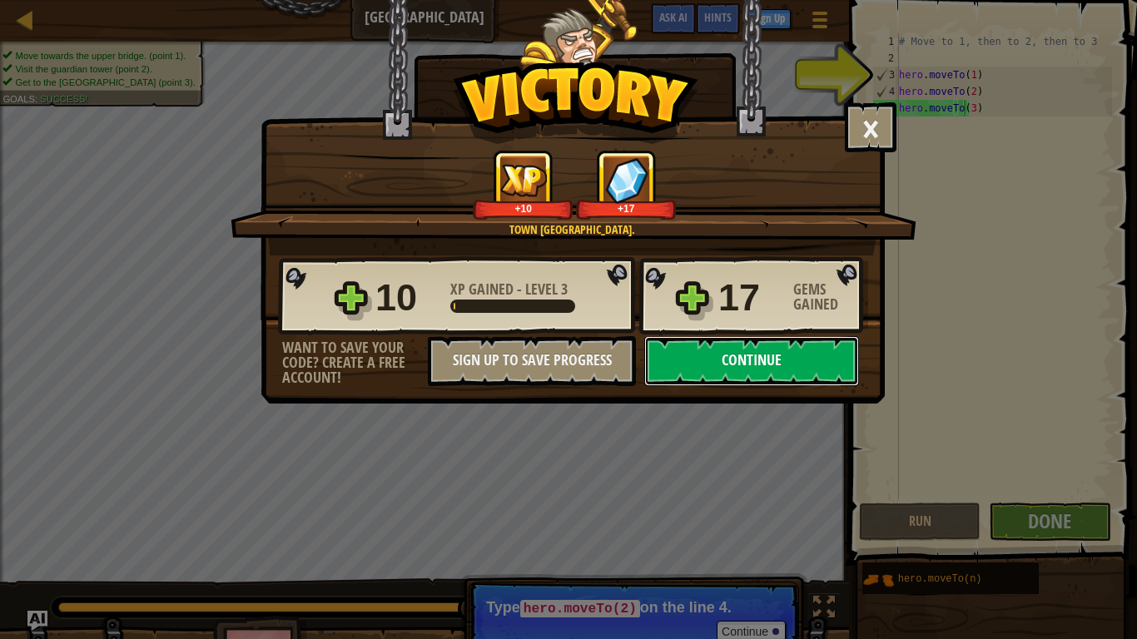
click at [796, 364] on button "Continue" at bounding box center [751, 361] width 215 height 50
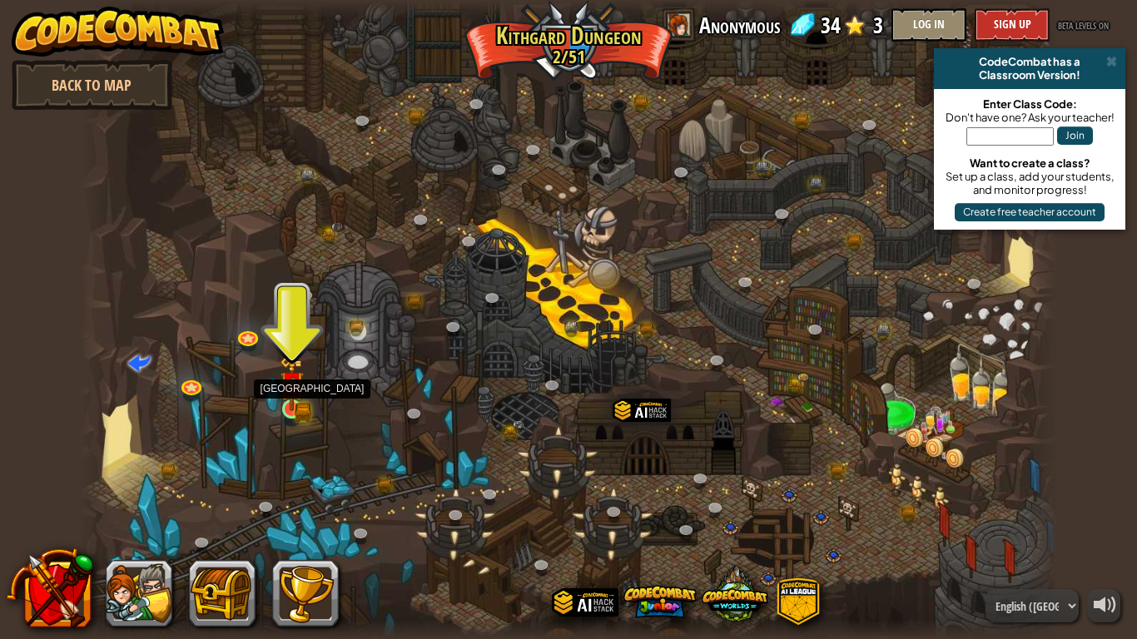
click at [283, 408] on img at bounding box center [292, 383] width 25 height 54
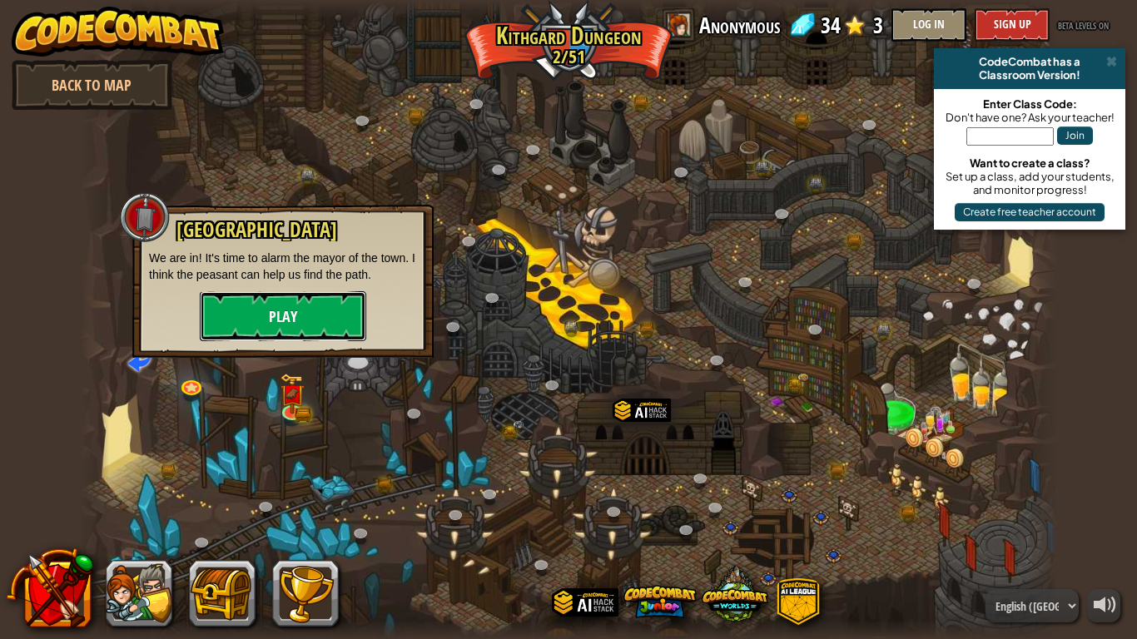
click at [305, 306] on button "Play" at bounding box center [283, 316] width 166 height 50
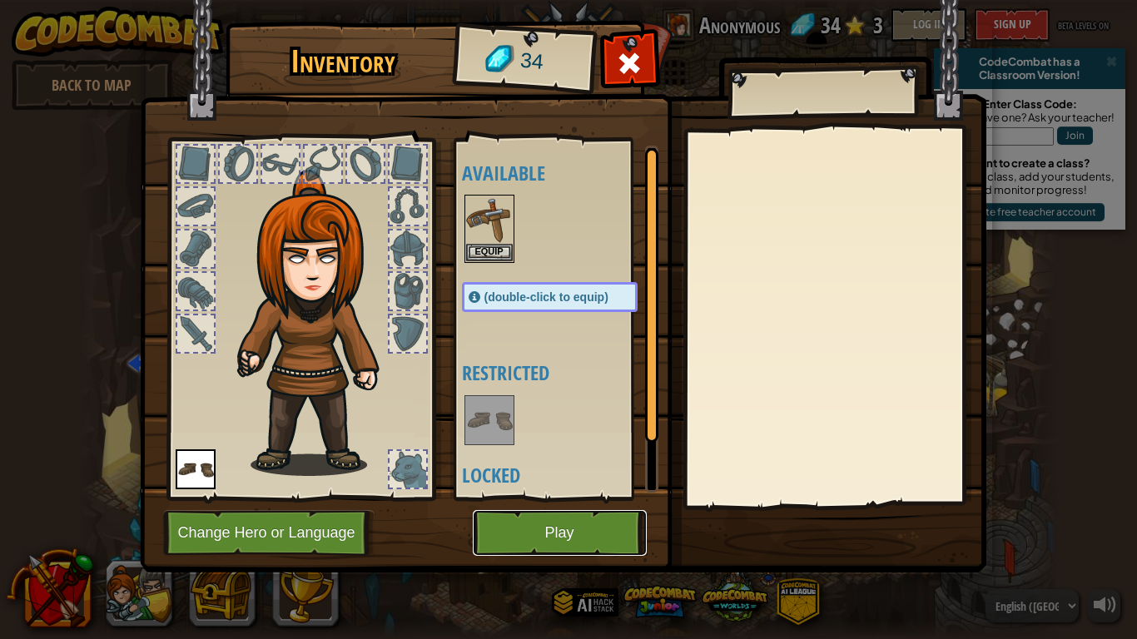
click at [518, 527] on button "Play" at bounding box center [560, 533] width 174 height 46
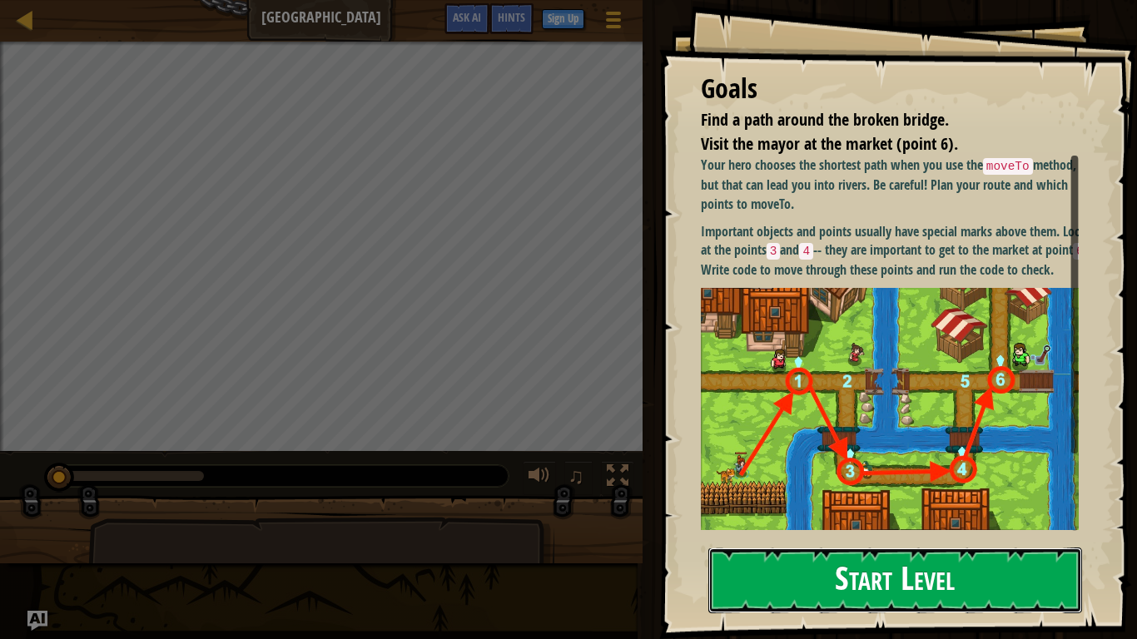
click at [805, 533] on button "Start Level" at bounding box center [895, 581] width 374 height 66
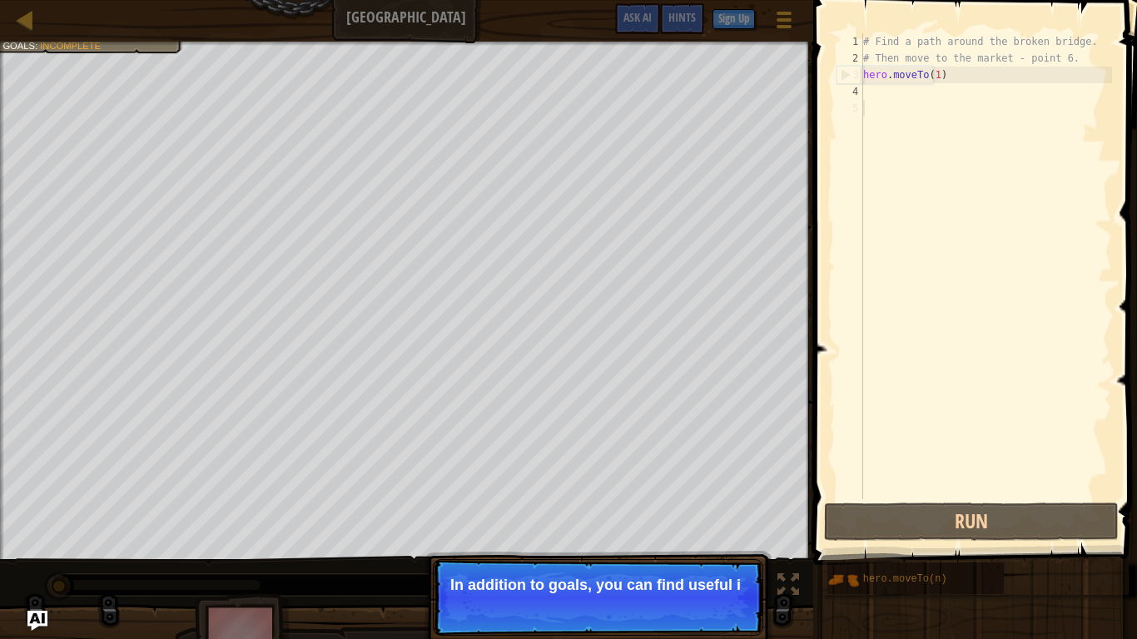
click at [866, 94] on div "# Find a path around the broken bridge. # Then move to the market - point 6. he…" at bounding box center [986, 282] width 252 height 499
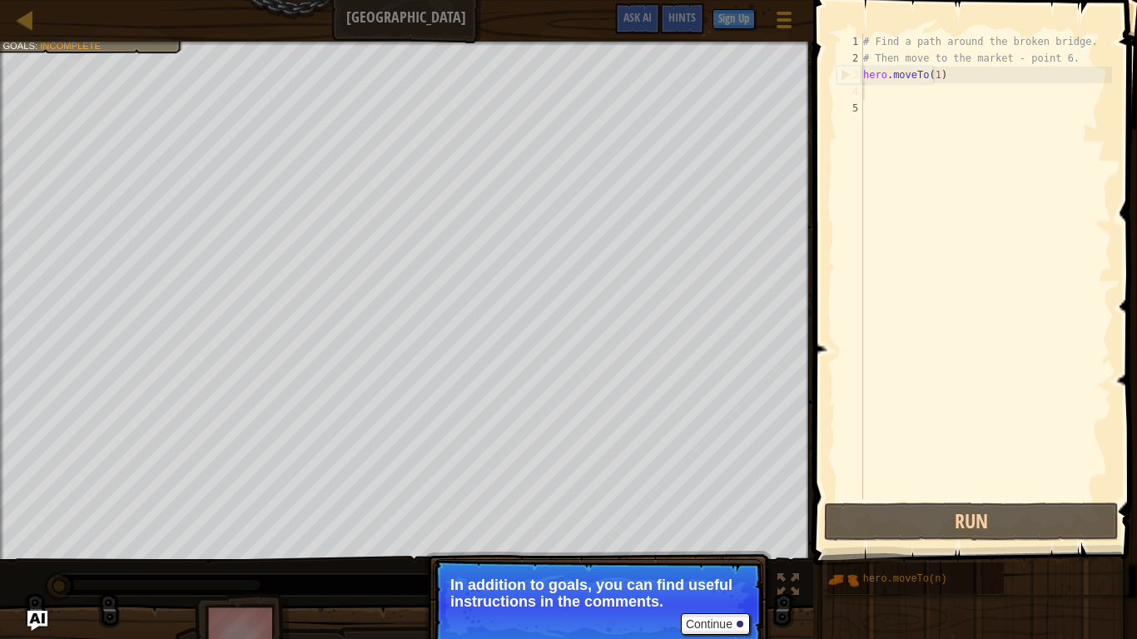
click at [866, 94] on div "# Find a path around the broken bridge. # Then move to the market - point 6. he…" at bounding box center [986, 282] width 252 height 499
click at [683, 533] on button "Continue" at bounding box center [715, 624] width 69 height 22
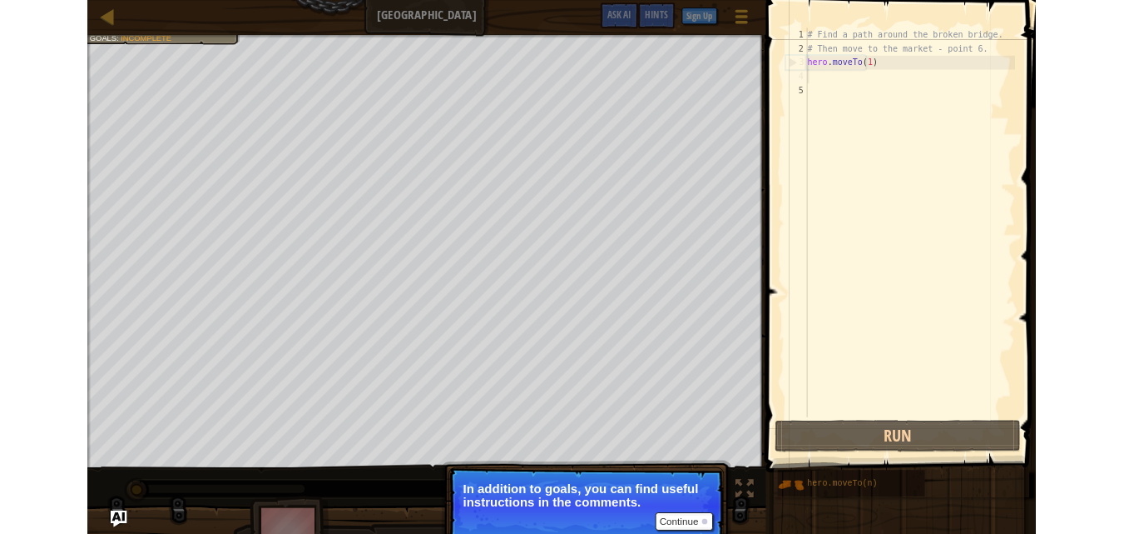
scroll to position [7, 0]
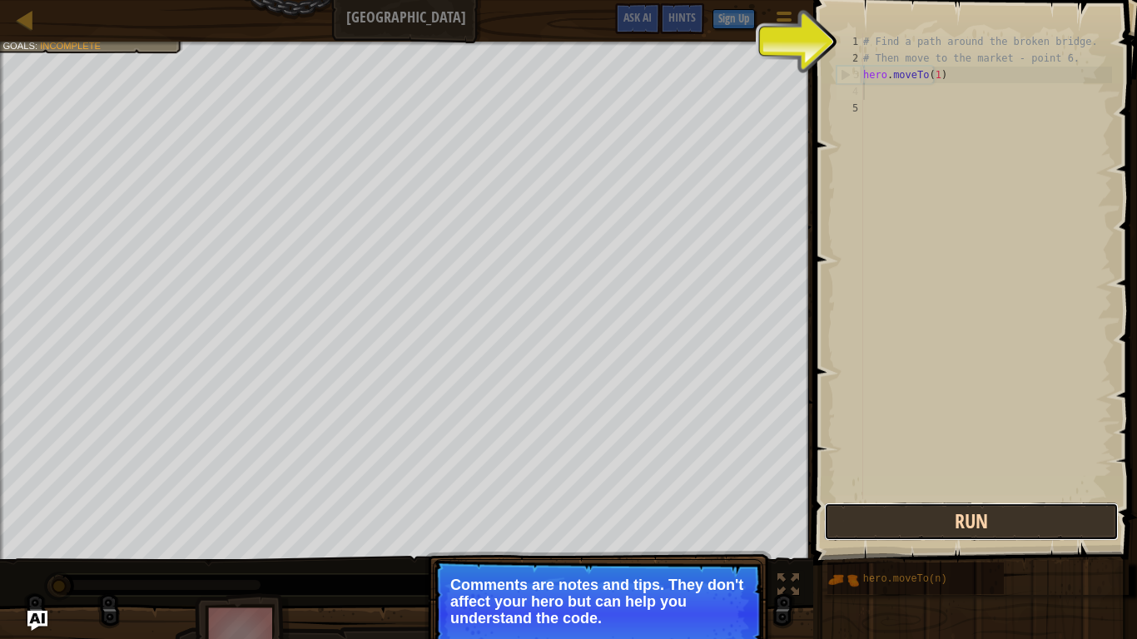
click at [893, 509] on button "Run" at bounding box center [971, 522] width 295 height 38
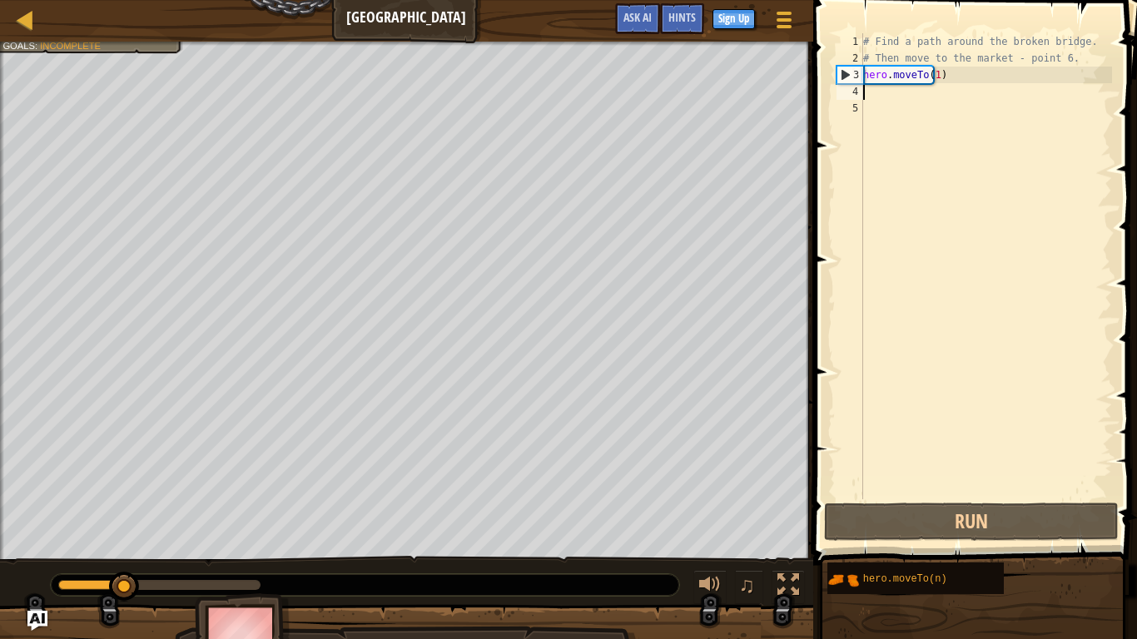
click at [854, 88] on div "4" at bounding box center [849, 91] width 27 height 17
click at [866, 88] on div "# Find a path around the broken bridge. # Then move to the market - point 6. he…" at bounding box center [986, 282] width 252 height 499
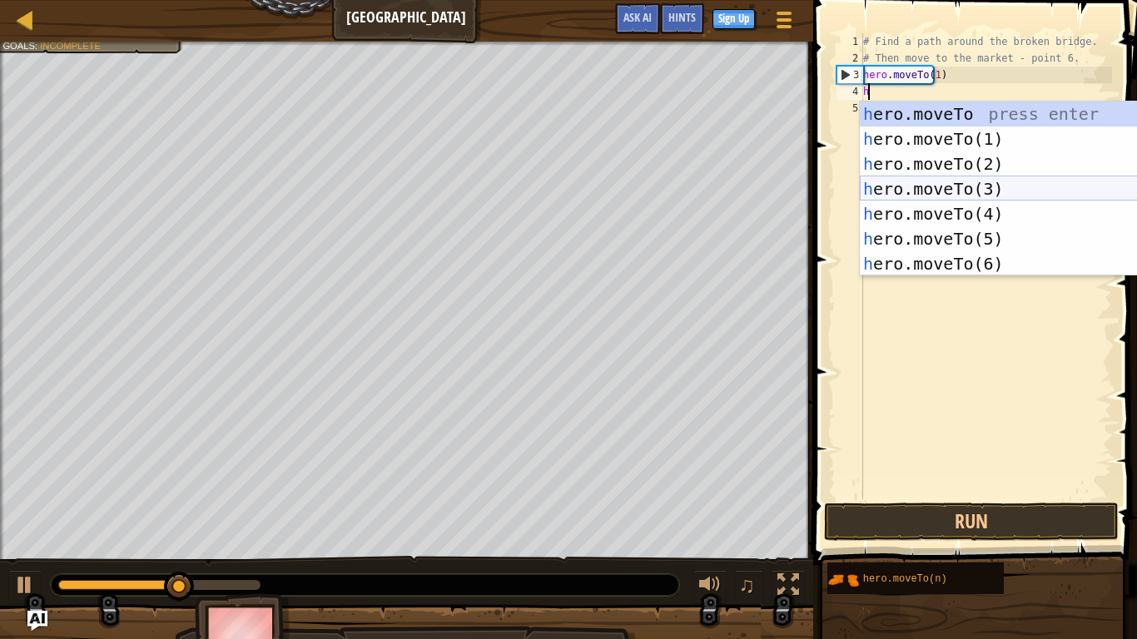
click at [876, 178] on div "h ero.moveTo press enter h ero.moveTo(1) press enter h ero.moveTo(2) press ente…" at bounding box center [1017, 214] width 315 height 225
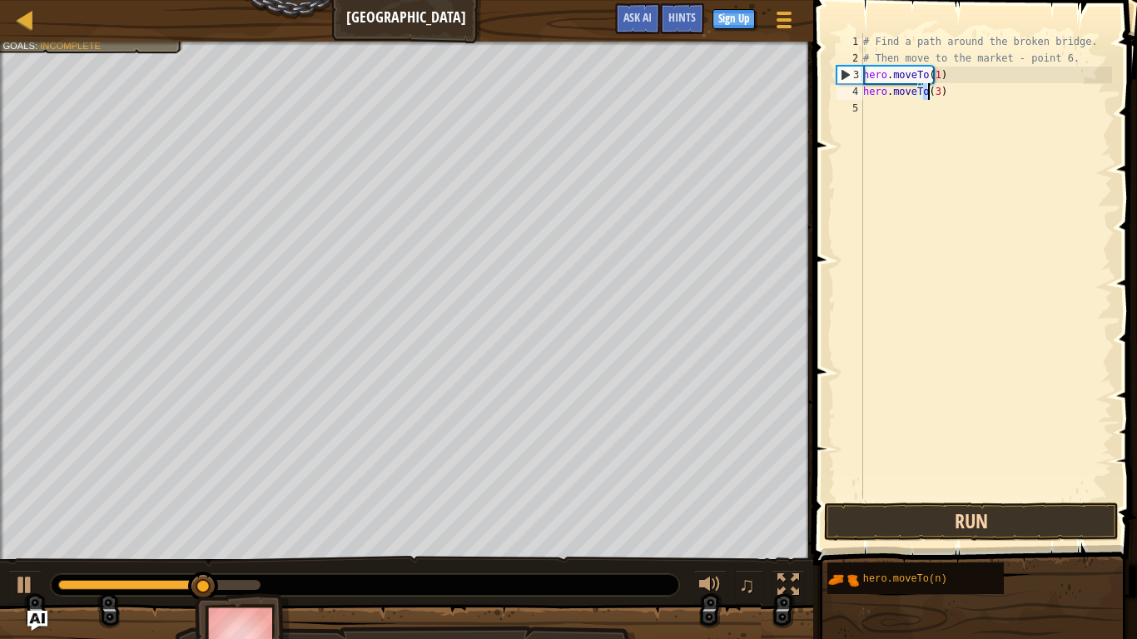
type textarea "hero.moveTo(3)"
click at [889, 527] on button "Run" at bounding box center [971, 522] width 295 height 38
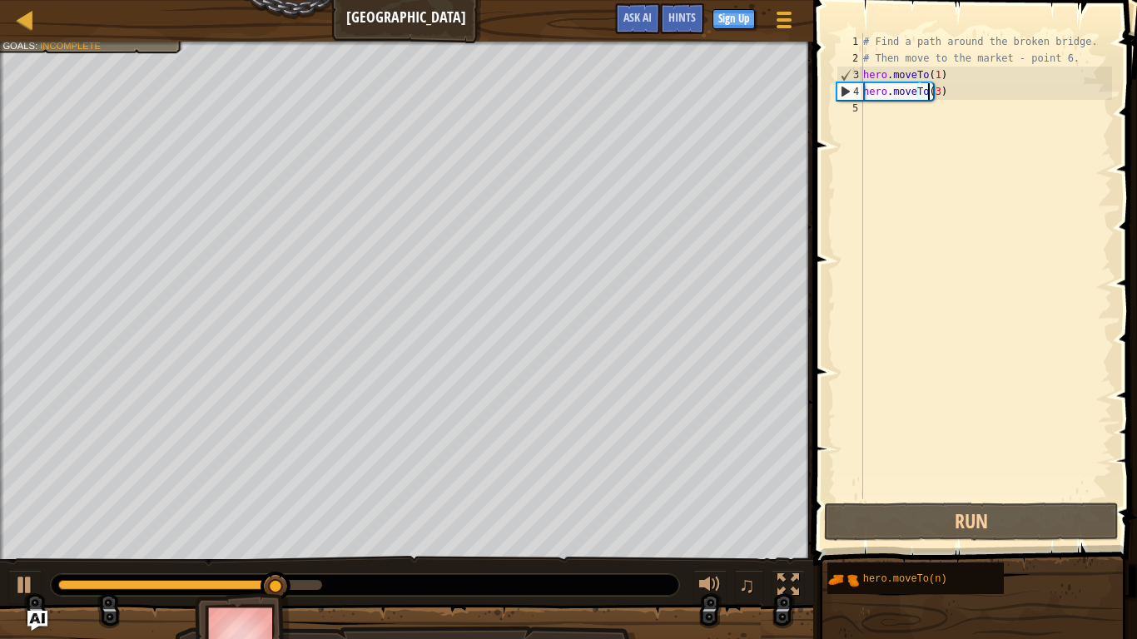
click at [865, 107] on div "# Find a path around the broken bridge. # Then move to the market - point 6. he…" at bounding box center [986, 282] width 252 height 499
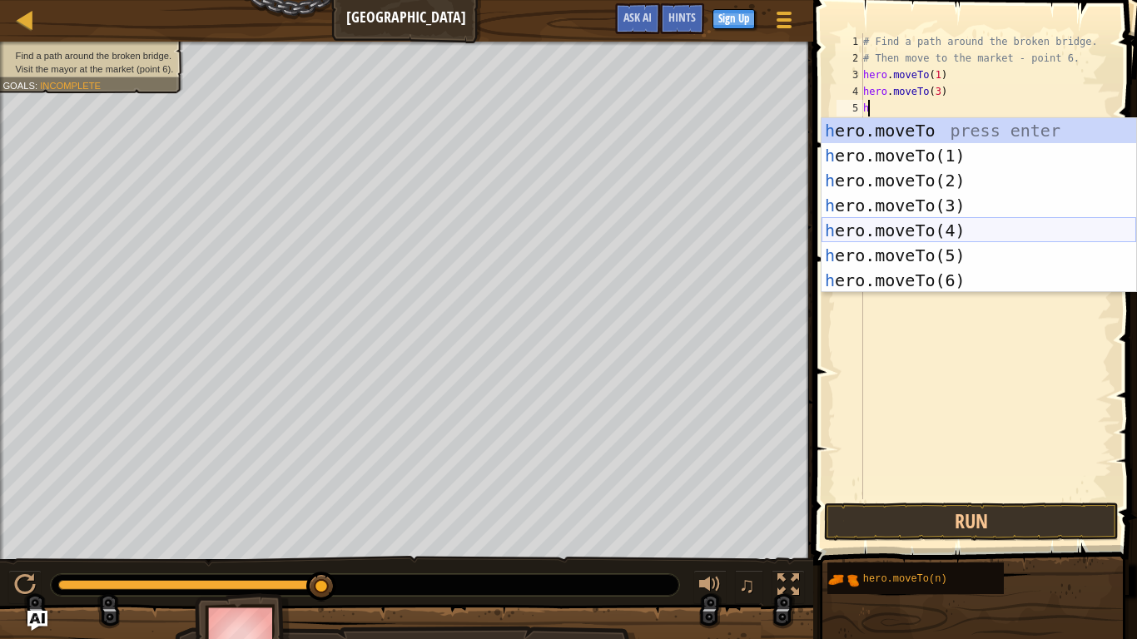
click at [943, 223] on div "h ero.moveTo press enter h ero.moveTo(1) press enter h ero.moveTo(2) press ente…" at bounding box center [978, 230] width 315 height 225
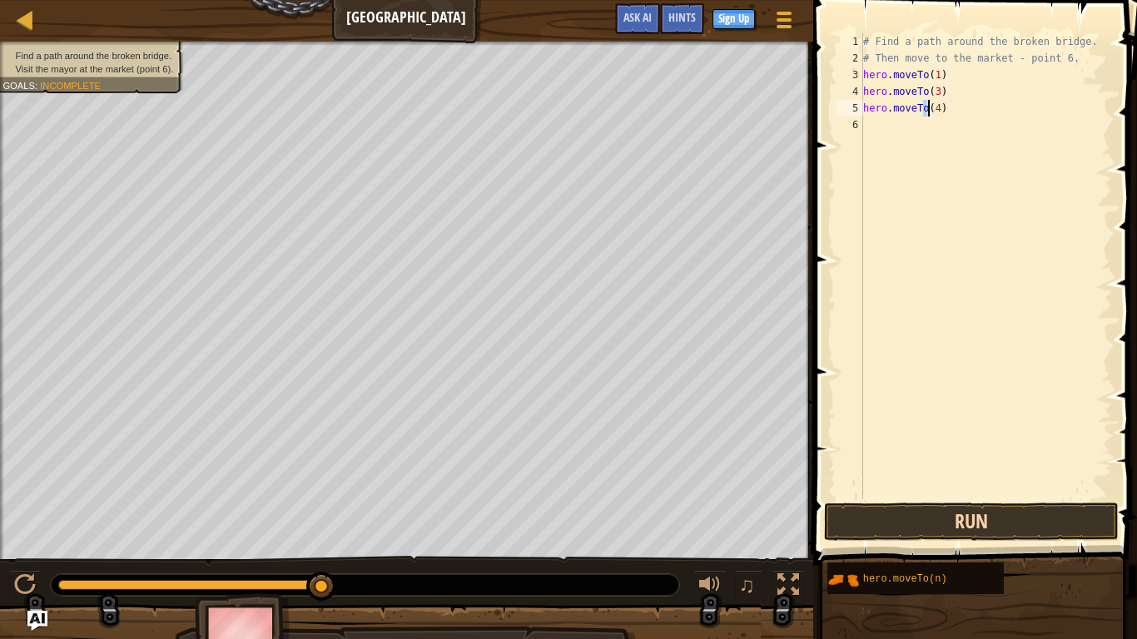
type textarea "hero.moveTo(4)"
click at [901, 510] on button "Run" at bounding box center [971, 522] width 295 height 38
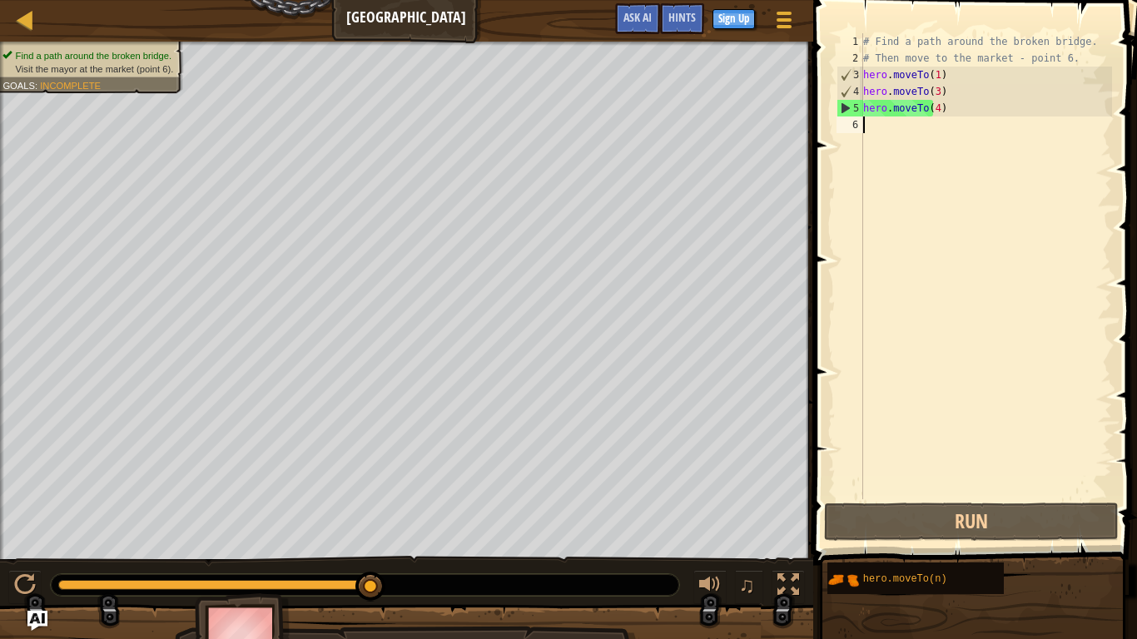
click at [863, 131] on div "# Find a path around the broken bridge. # Then move to the market - point 6. he…" at bounding box center [986, 282] width 252 height 499
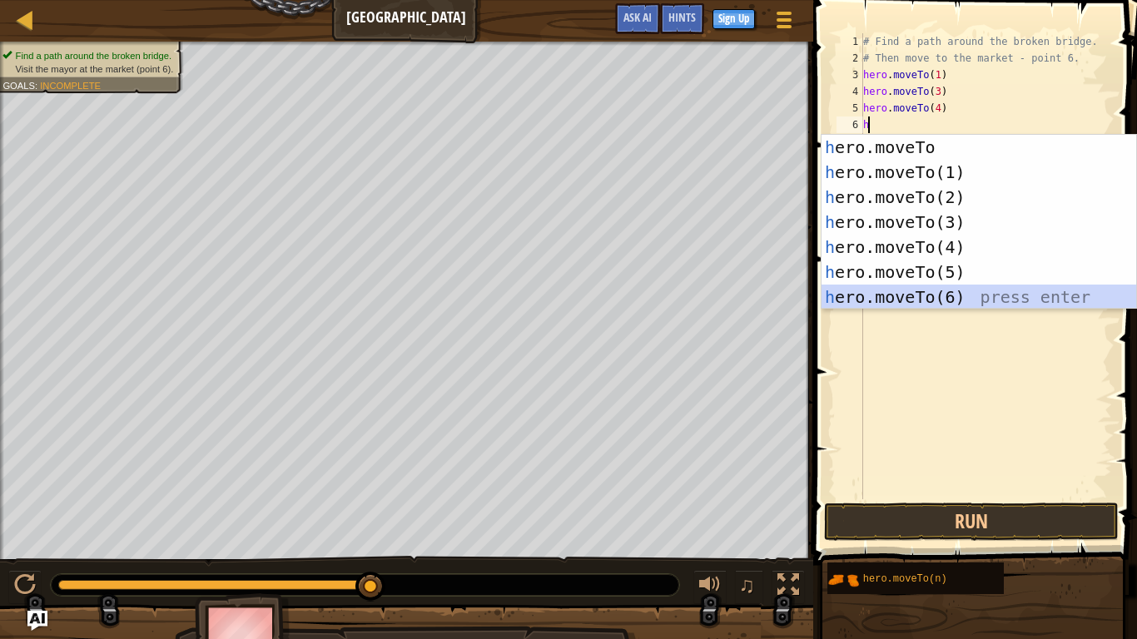
click at [888, 291] on div "h ero.moveTo press enter h ero.moveTo(1) press enter h ero.moveTo(2) press ente…" at bounding box center [978, 247] width 315 height 225
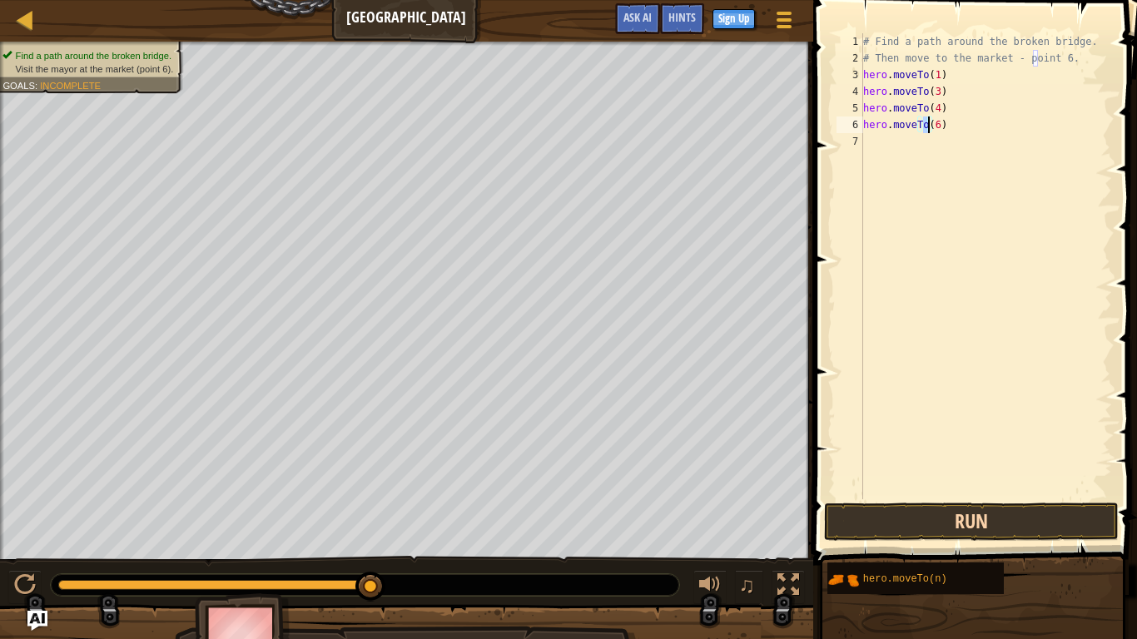
type textarea "hero.moveTo(6)"
click at [970, 512] on button "Run" at bounding box center [971, 522] width 295 height 38
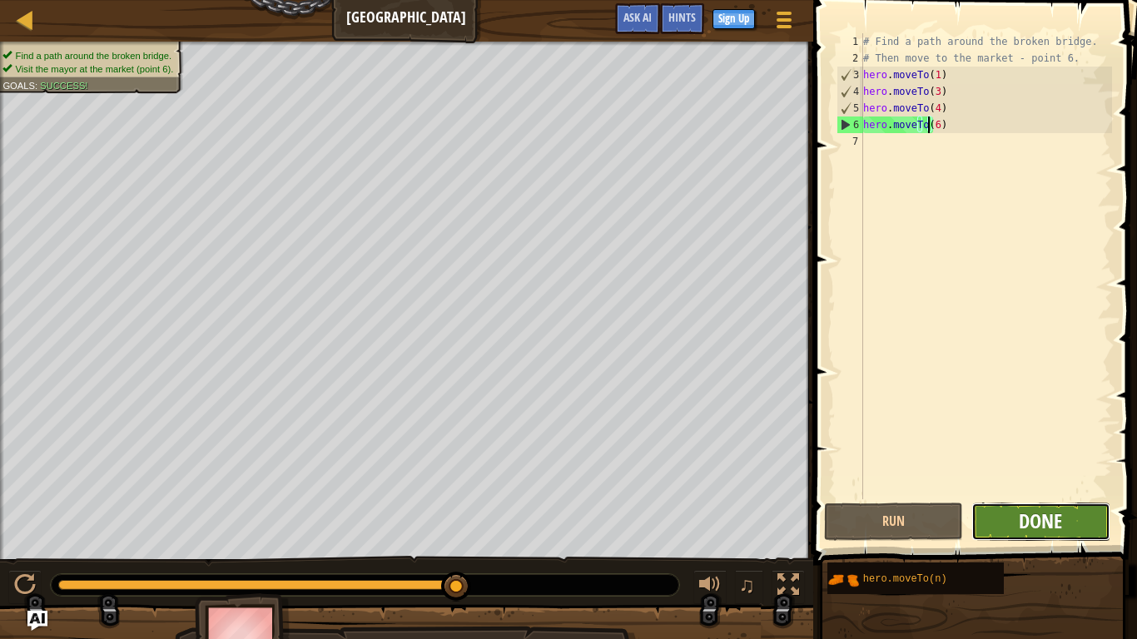
click at [1048, 518] on span "Done" at bounding box center [1040, 521] width 43 height 27
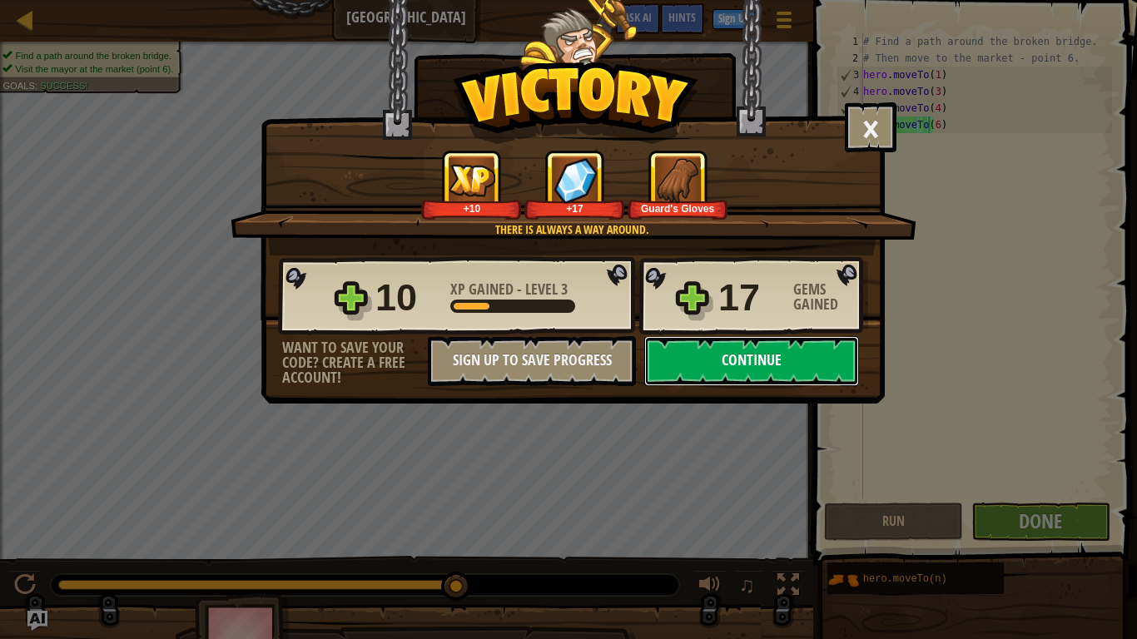
click at [727, 374] on button "Continue" at bounding box center [751, 361] width 215 height 50
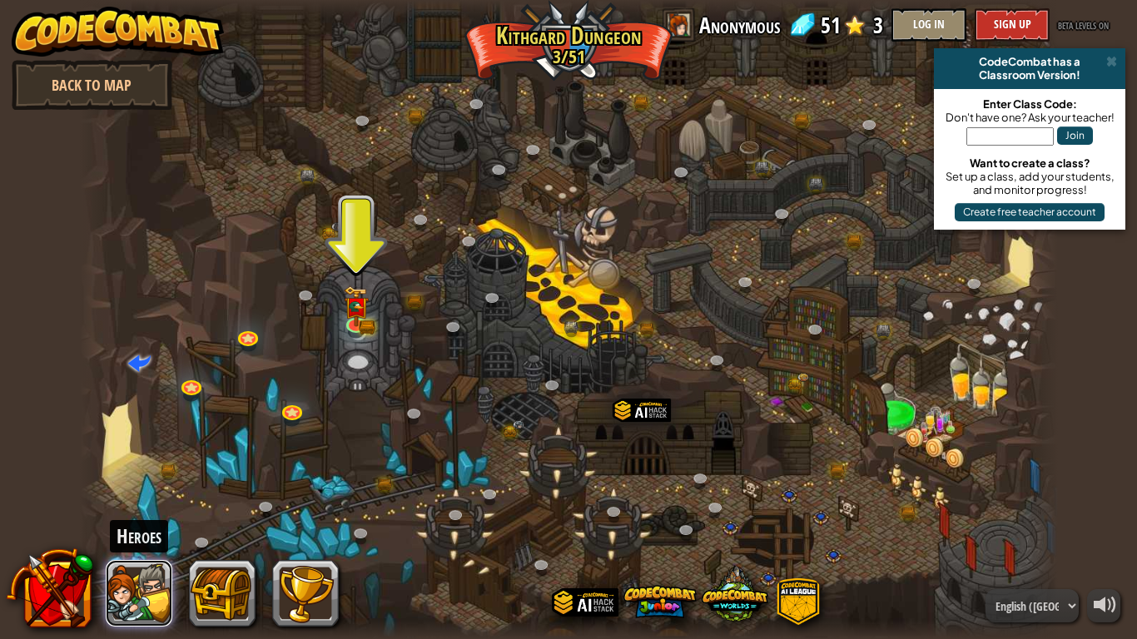
click at [151, 533] on button at bounding box center [139, 593] width 67 height 67
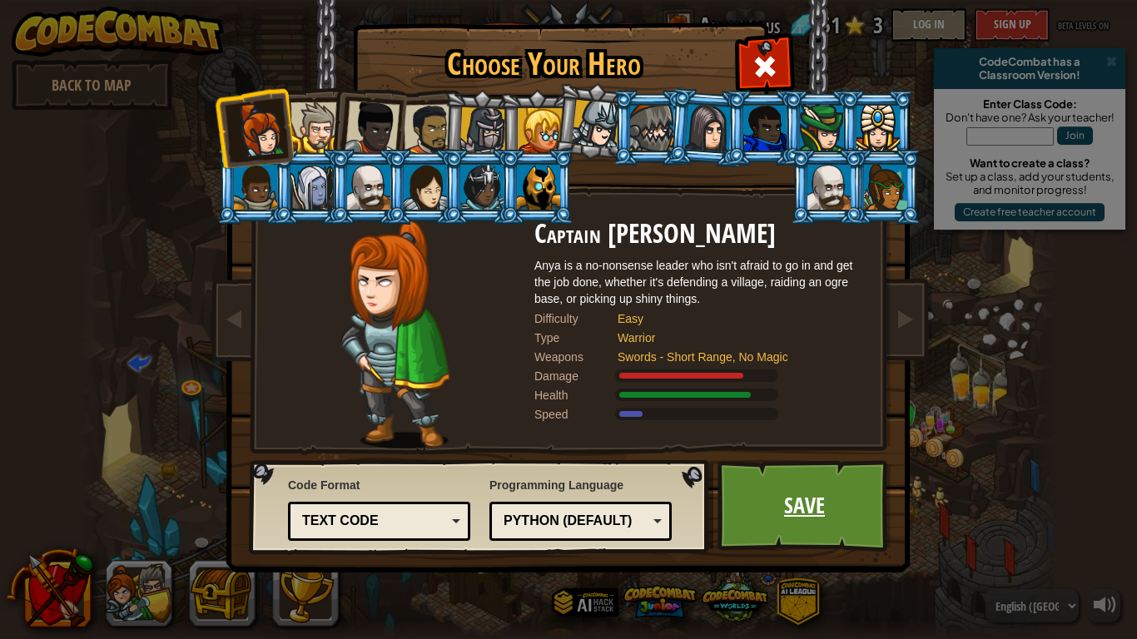
click at [784, 482] on link "Save" at bounding box center [804, 506] width 174 height 92
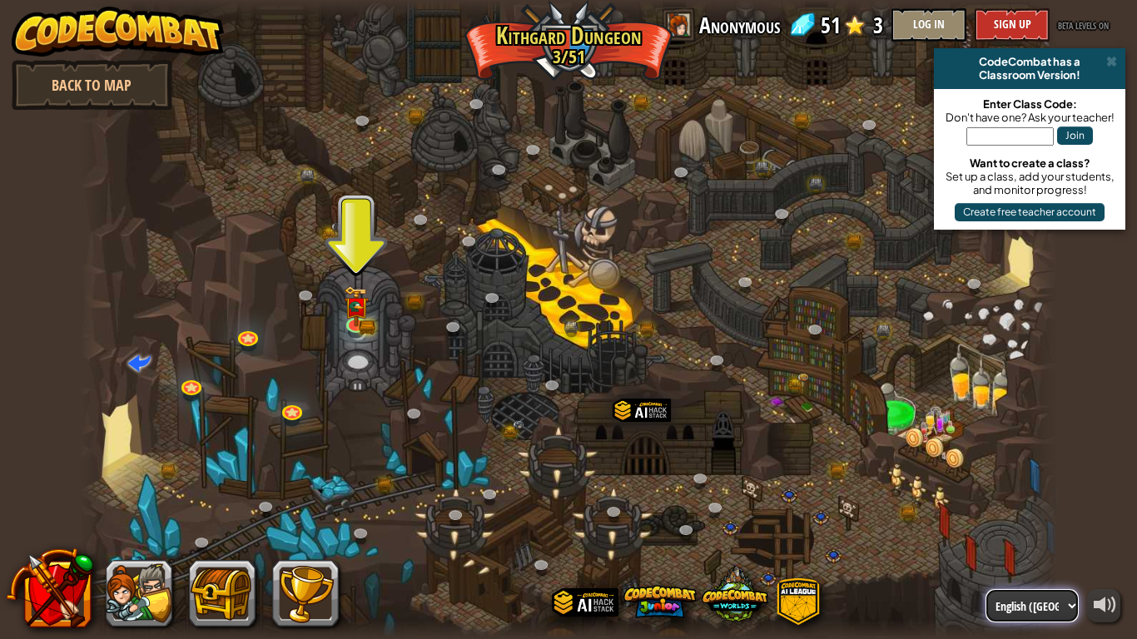
click at [1056, 533] on select "English ([GEOGRAPHIC_DATA]) English ([GEOGRAPHIC_DATA]) 简体中文 繁體中文 русский españ…" at bounding box center [1031, 605] width 93 height 33
select select "en-[GEOGRAPHIC_DATA]"
click at [985, 533] on select "English ([GEOGRAPHIC_DATA]) English ([GEOGRAPHIC_DATA]) 简体中文 繁體中文 русский españ…" at bounding box center [1031, 605] width 93 height 33
select select "en-[GEOGRAPHIC_DATA]"
click at [1099, 533] on div at bounding box center [1105, 604] width 23 height 23
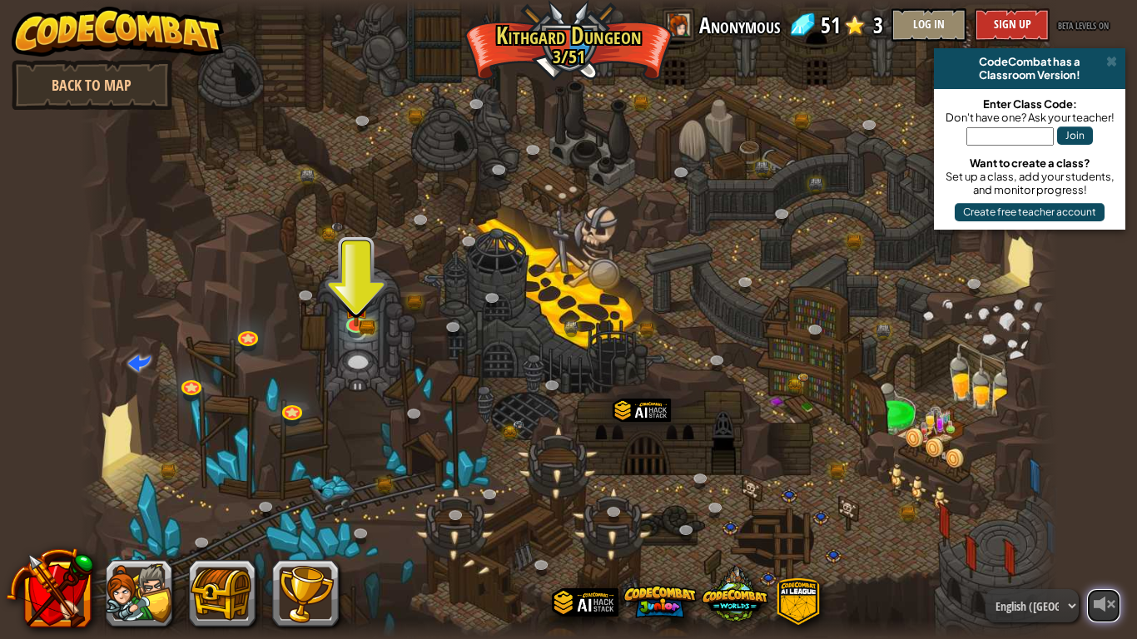
click at [1099, 533] on div at bounding box center [1105, 604] width 23 height 23
click at [1096, 533] on div at bounding box center [1105, 604] width 23 height 23
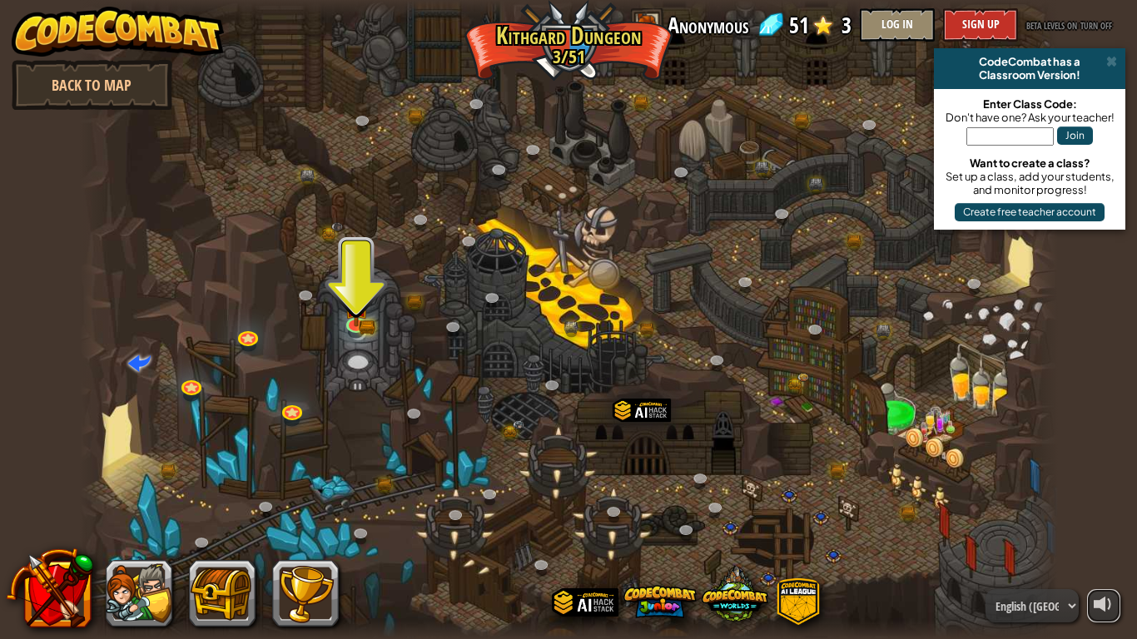
click at [1087, 533] on button at bounding box center [1103, 605] width 33 height 33
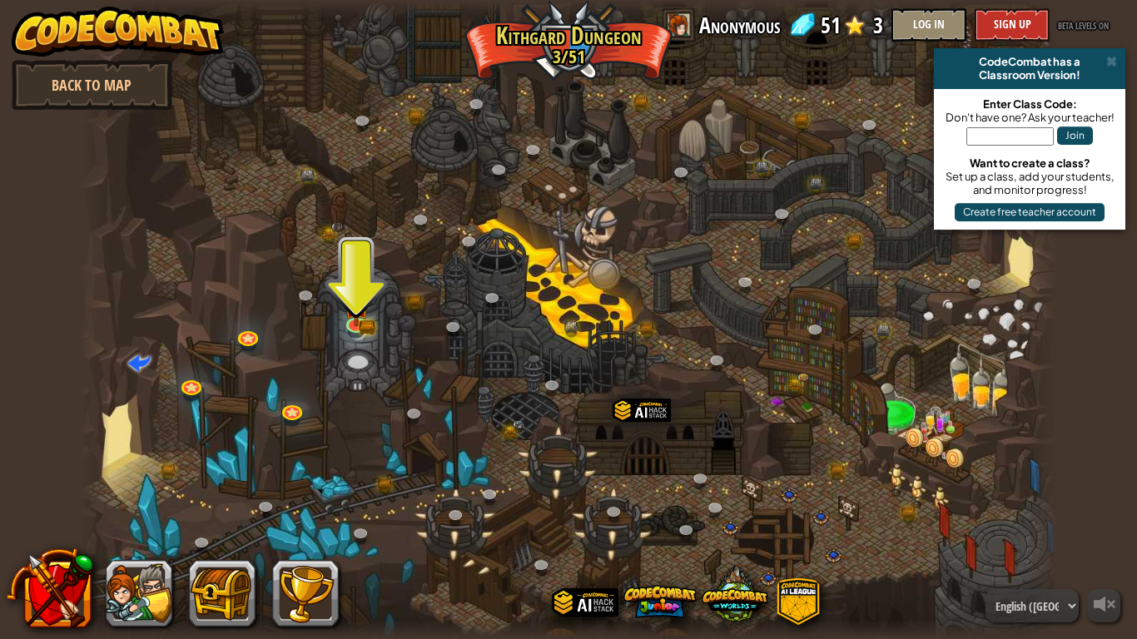
click at [1124, 0] on div "powered by Back to Map CodeCombat has a Classroom Version! Enter Class Code: Do…" at bounding box center [568, 319] width 1137 height 639
